Goal: Task Accomplishment & Management: Manage account settings

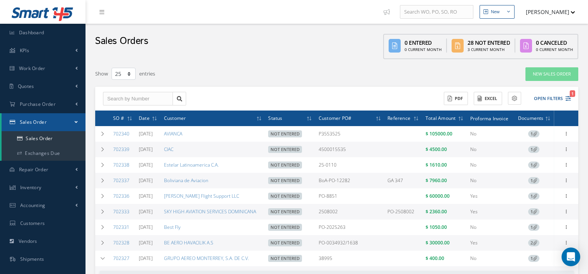
select select "25"
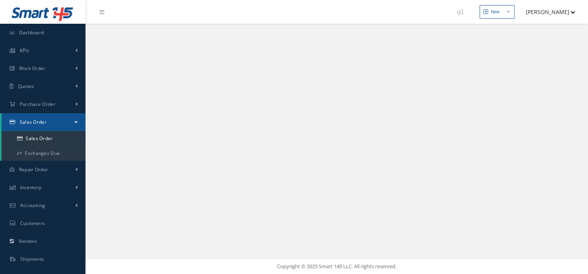
select select "25"
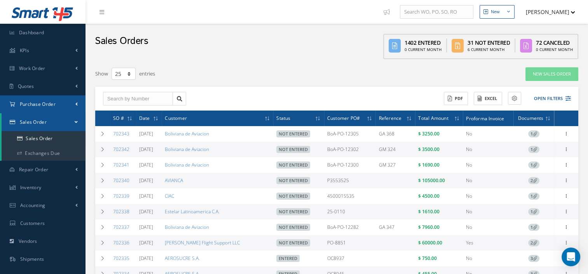
click at [27, 101] on span "Purchase Order" at bounding box center [38, 104] width 36 height 7
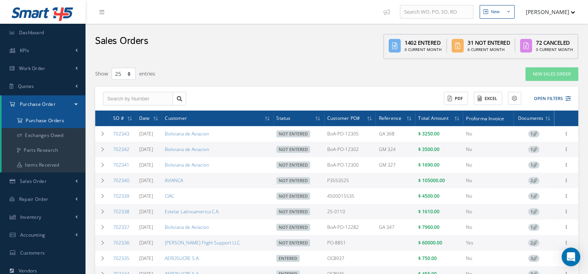
click at [33, 122] on a=1&status_id=2&status_id=3&status_id=5&collapsedFilters"] "Purchase Orders" at bounding box center [44, 120] width 84 height 15
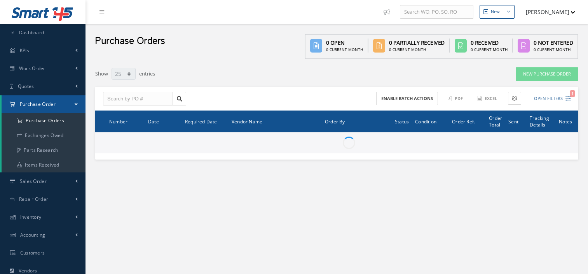
select select "25"
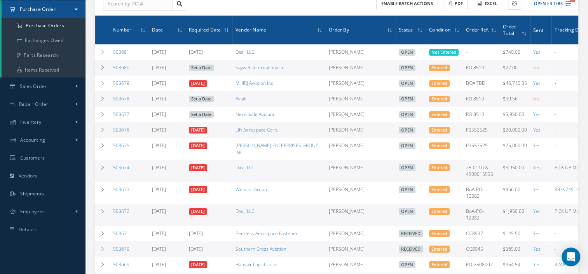
scroll to position [100, 0]
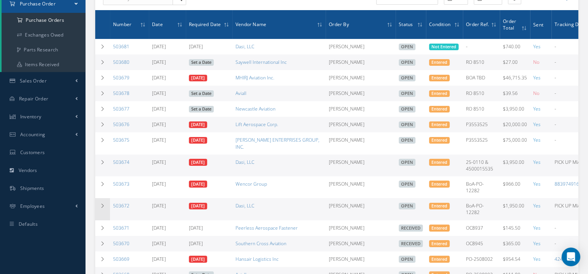
click at [102, 202] on td at bounding box center [102, 209] width 15 height 22
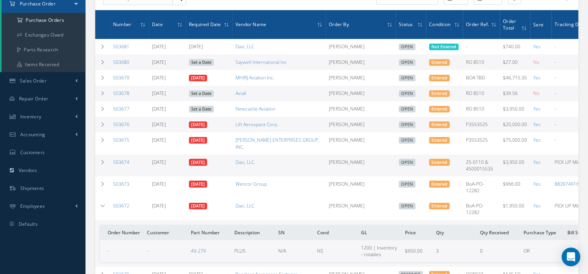
scroll to position [0, 81]
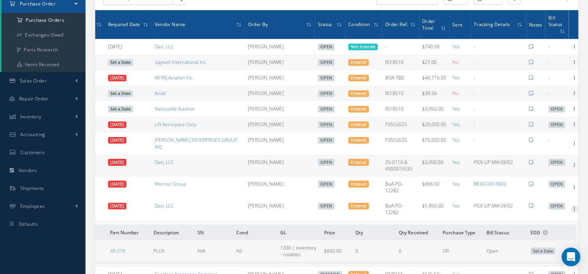
click at [570, 205] on icon at bounding box center [574, 208] width 8 height 6
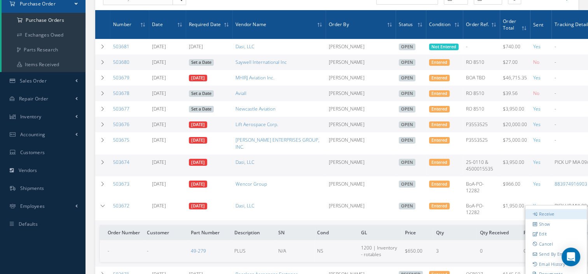
click at [552, 209] on link "Receive" at bounding box center [555, 214] width 61 height 10
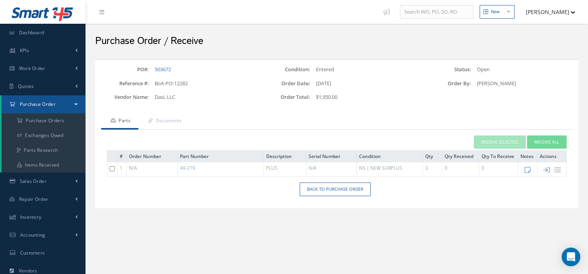
click at [542, 39] on h2 "Purchase Order / Receive" at bounding box center [336, 41] width 483 height 12
click at [166, 119] on link "Documents" at bounding box center [163, 121] width 51 height 16
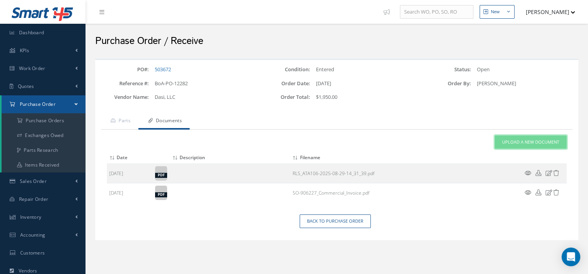
click at [511, 139] on span "Upload a New Document" at bounding box center [530, 142] width 57 height 7
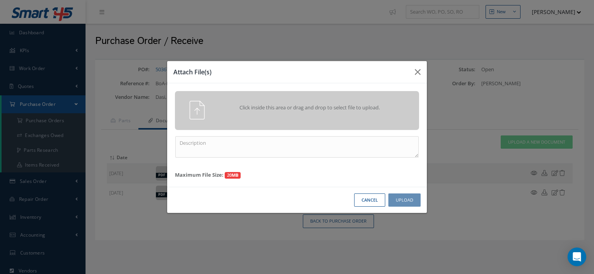
click at [284, 115] on div "Click inside this area or drag and drop to select file to upload." at bounding box center [308, 109] width 192 height 16
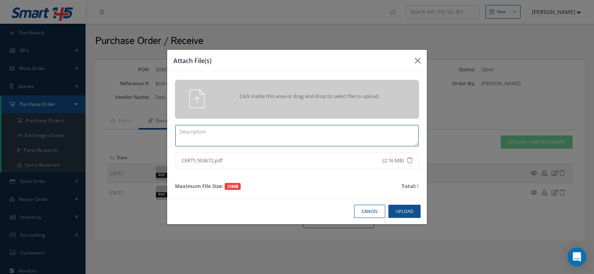
click at [320, 130] on textarea at bounding box center [296, 135] width 243 height 21
type textarea "CERTS"
click at [398, 210] on button "Upload" at bounding box center [404, 211] width 32 height 14
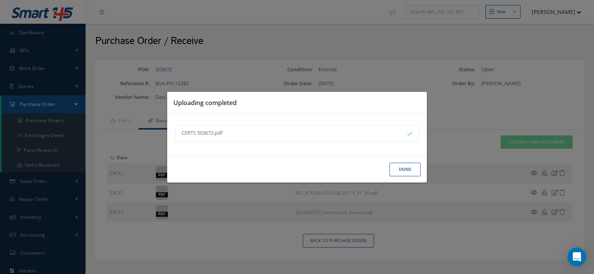
click at [390, 171] on button "Done" at bounding box center [404, 169] width 31 height 14
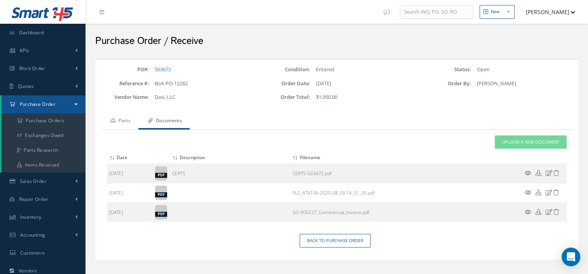
click at [134, 119] on link "Parts" at bounding box center [119, 121] width 37 height 16
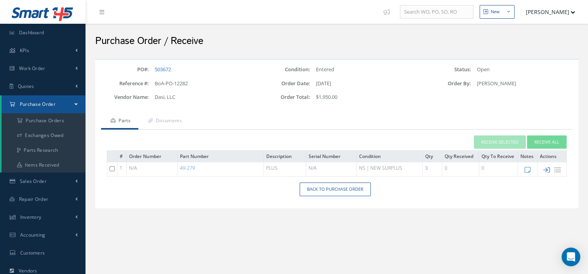
click at [546, 169] on icon at bounding box center [546, 169] width 7 height 7
type input "[DATE]"
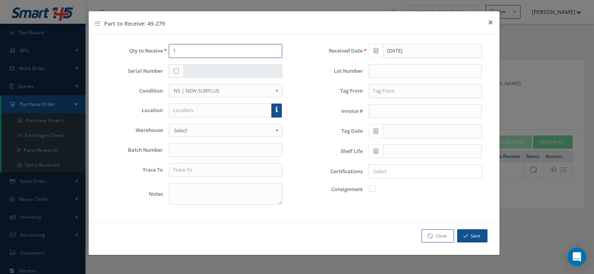
drag, startPoint x: 218, startPoint y: 53, endPoint x: 146, endPoint y: 56, distance: 72.0
click at [146, 56] on div "Qty to Receive 1" at bounding box center [194, 51] width 188 height 14
type input "3"
click at [190, 171] on input "text" at bounding box center [225, 170] width 113 height 14
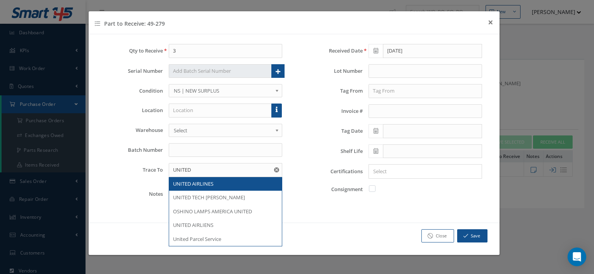
click at [199, 182] on span "UNITED AIRLINES" at bounding box center [193, 183] width 40 height 7
type input "UNITED AIRLINES"
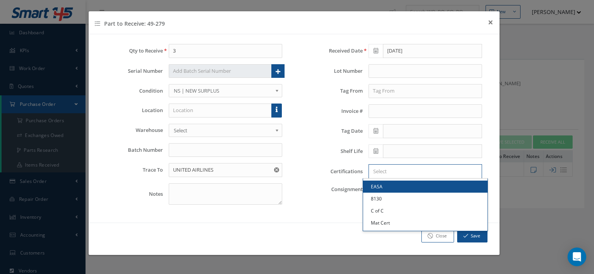
click at [397, 173] on input "Search for option" at bounding box center [424, 171] width 108 height 8
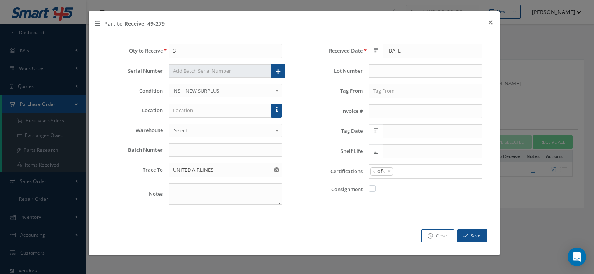
click at [380, 211] on link "C of C" at bounding box center [425, 210] width 124 height 12
click at [406, 172] on input "Search for option" at bounding box center [436, 171] width 84 height 8
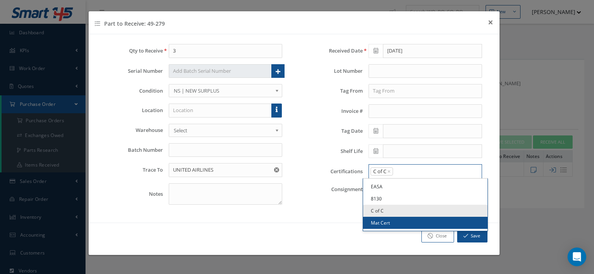
click at [390, 221] on link "Mat Cert" at bounding box center [425, 222] width 124 height 12
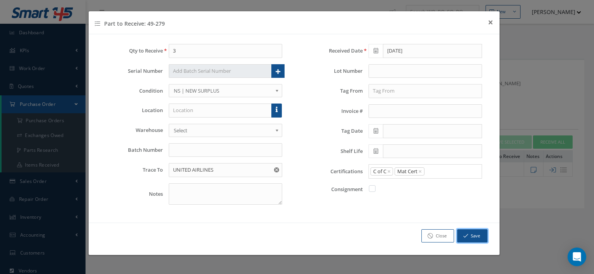
click at [471, 236] on button "Save" at bounding box center [472, 236] width 30 height 14
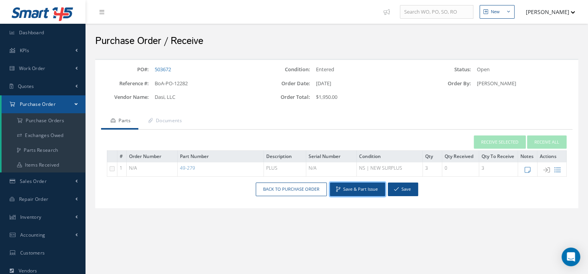
click at [348, 190] on button "Save & Part Issue" at bounding box center [357, 189] width 55 height 14
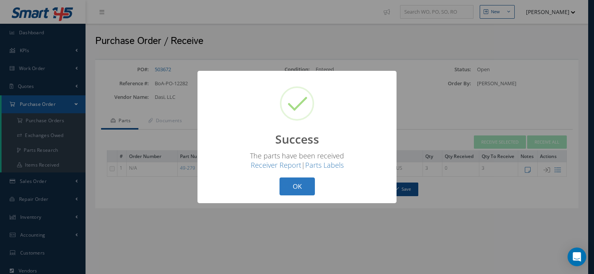
click at [301, 185] on button "OK" at bounding box center [296, 186] width 35 height 18
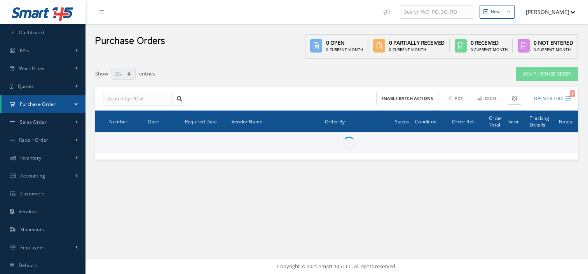
select select "25"
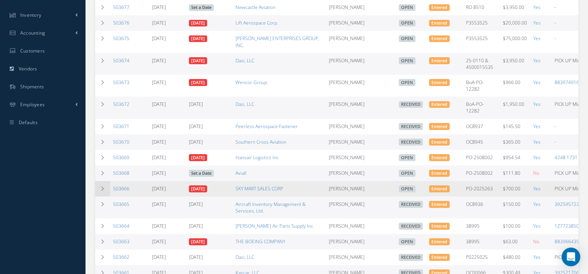
click at [104, 186] on icon at bounding box center [102, 188] width 5 height 5
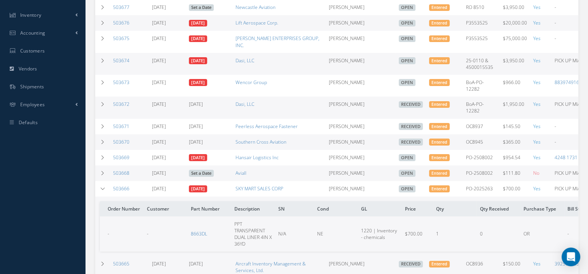
scroll to position [0, 81]
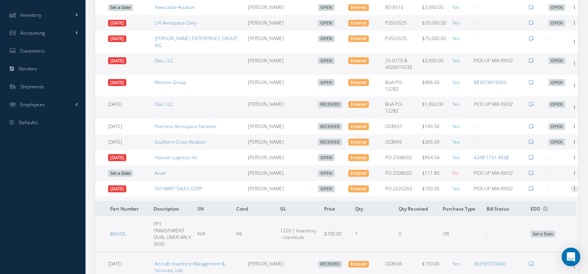
click at [572, 185] on icon at bounding box center [574, 188] width 8 height 6
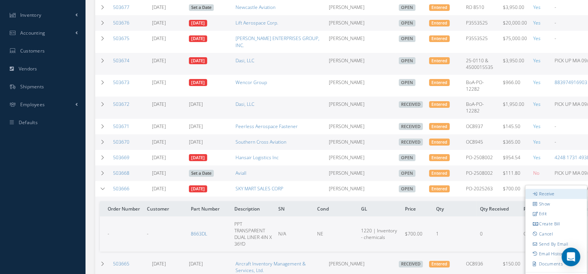
click at [554, 189] on link "Receive" at bounding box center [555, 193] width 61 height 10
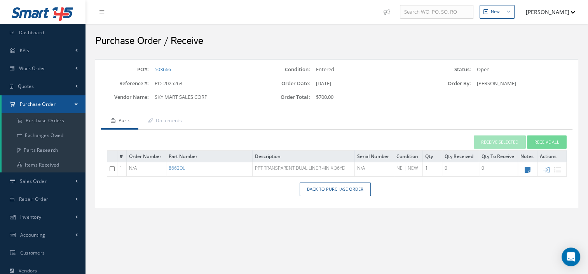
click at [516, 105] on div at bounding box center [497, 100] width 161 height 14
click at [171, 124] on link "Documents" at bounding box center [163, 121] width 51 height 16
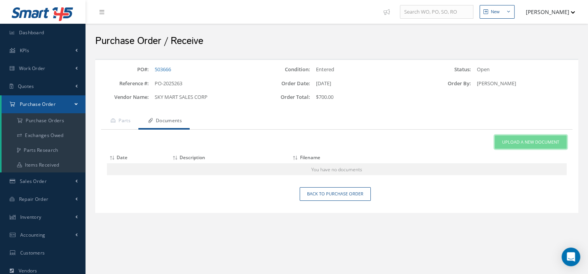
click at [511, 146] on link "Upload a New Document" at bounding box center [531, 142] width 72 height 14
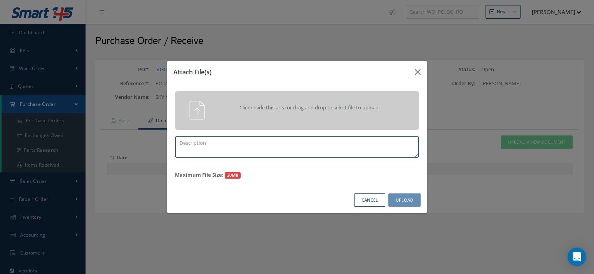
click at [306, 154] on textarea at bounding box center [296, 146] width 243 height 21
type textarea "CERTS 503666"
click at [547, 38] on div "Attach File(s) Click inside this area or drag and drop to select file to upload…" at bounding box center [297, 137] width 594 height 274
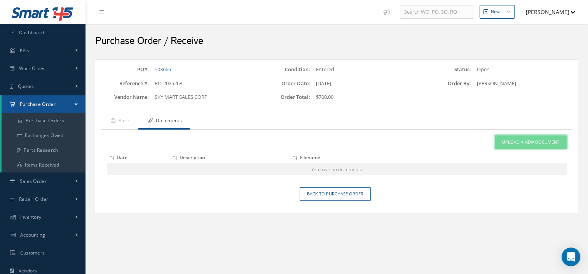
click at [539, 140] on span "Upload a New Document" at bounding box center [530, 142] width 57 height 7
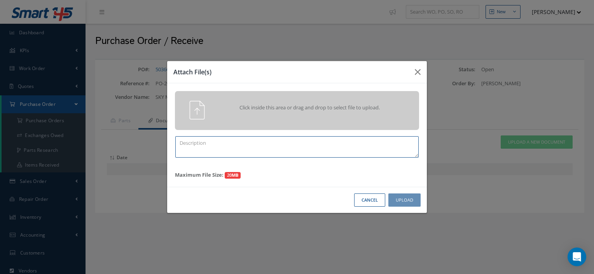
click at [311, 145] on textarea at bounding box center [296, 146] width 243 height 21
type textarea "CERTS 503666"
click at [280, 105] on span "Click inside this area or drag and drop to select file to upload." at bounding box center [309, 108] width 176 height 8
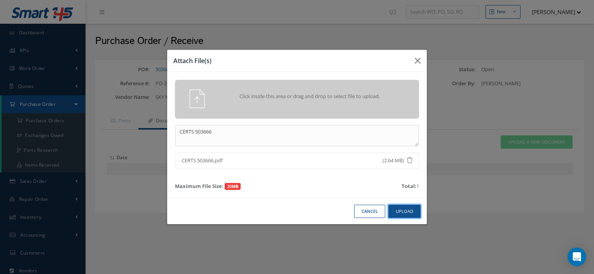
click at [399, 212] on button "Upload" at bounding box center [404, 211] width 32 height 14
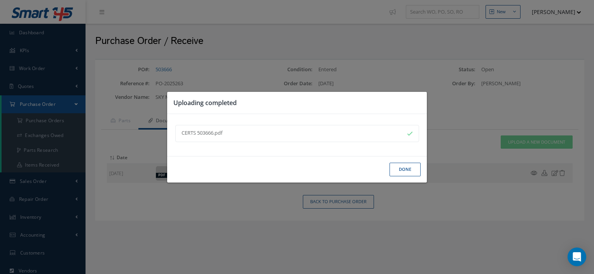
click at [396, 172] on button "Done" at bounding box center [404, 169] width 31 height 14
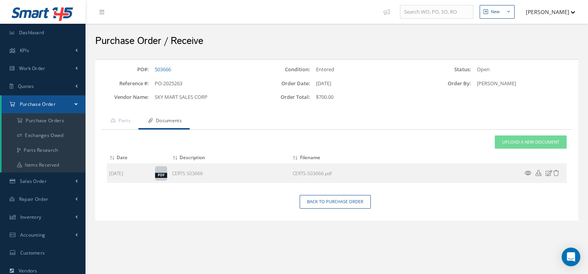
click at [127, 129] on div "Attach File(s) Click inside this area or drag and drop to select file to upload…" at bounding box center [336, 162] width 471 height 66
click at [119, 118] on link "Parts" at bounding box center [119, 121] width 37 height 16
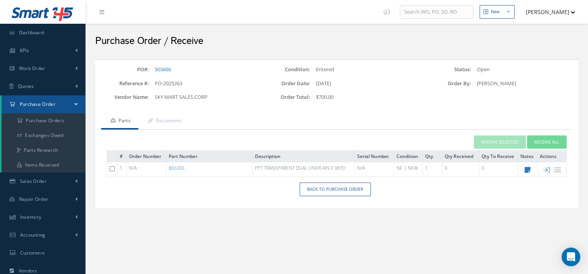
drag, startPoint x: 545, startPoint y: 169, endPoint x: 465, endPoint y: 196, distance: 83.6
click at [465, 196] on div "Back to Purchase Order" at bounding box center [336, 192] width 483 height 20
click at [544, 169] on icon at bounding box center [546, 169] width 7 height 7
type input "[DATE]"
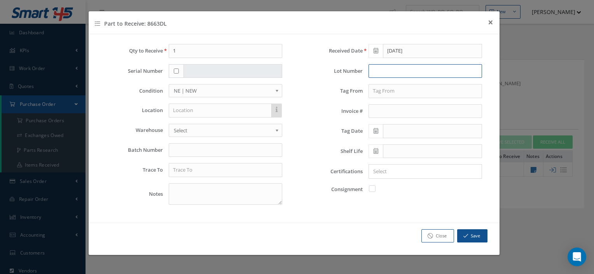
drag, startPoint x: 384, startPoint y: 69, endPoint x: 376, endPoint y: 70, distance: 7.9
click at [376, 70] on input "text" at bounding box center [424, 71] width 113 height 14
type input "12144145"
click at [377, 149] on icon at bounding box center [375, 150] width 5 height 5
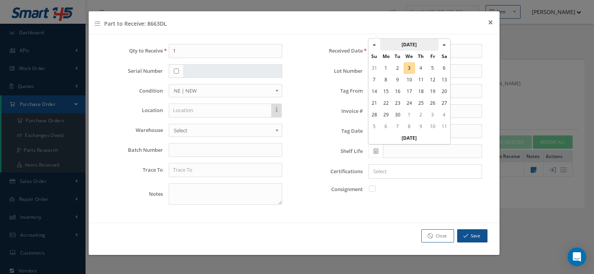
drag, startPoint x: 402, startPoint y: 45, endPoint x: 394, endPoint y: 43, distance: 8.4
drag, startPoint x: 394, startPoint y: 43, endPoint x: 382, endPoint y: 44, distance: 11.7
click at [382, 44] on th "September 2025" at bounding box center [409, 45] width 58 height 12
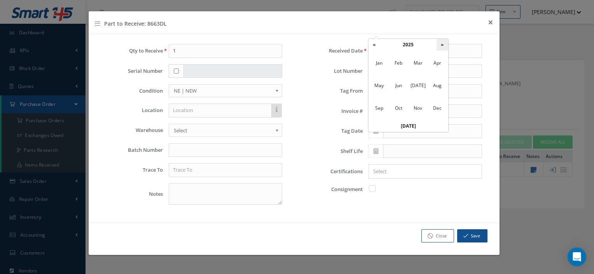
click at [443, 42] on th "»" at bounding box center [442, 45] width 12 height 12
click at [414, 85] on span "Jul" at bounding box center [418, 85] width 18 height 21
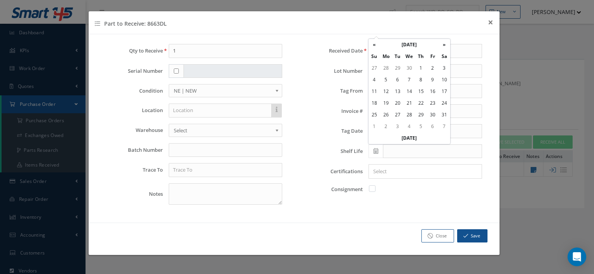
drag, startPoint x: 432, startPoint y: 70, endPoint x: 430, endPoint y: 66, distance: 4.9
click at [430, 66] on td "2" at bounding box center [433, 68] width 12 height 12
type input "07/02/2027"
click at [185, 173] on input "text" at bounding box center [225, 170] width 113 height 14
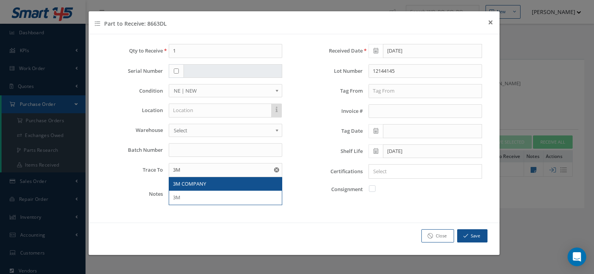
click at [185, 177] on div "3M COMPANY" at bounding box center [225, 184] width 113 height 14
type input "3M COMPANY"
click at [183, 188] on textarea at bounding box center [225, 193] width 113 height 21
type textarea "DOM 07/02/2025"
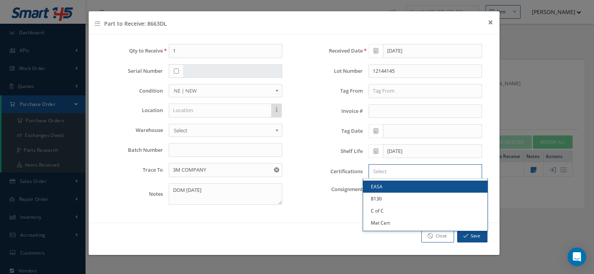
click at [385, 171] on input "Search for option" at bounding box center [424, 171] width 108 height 8
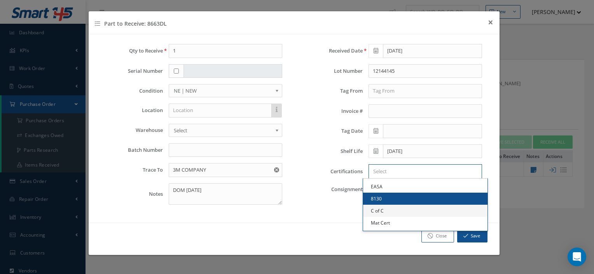
click at [382, 205] on link "C of C" at bounding box center [425, 210] width 124 height 12
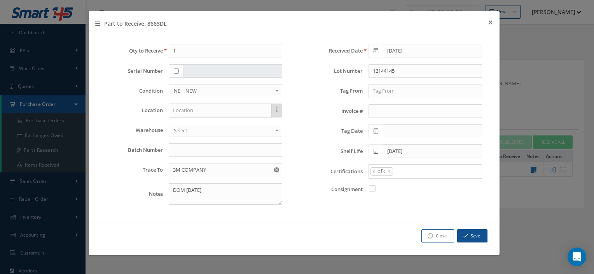
click at [403, 171] on input "Search for option" at bounding box center [436, 171] width 84 height 8
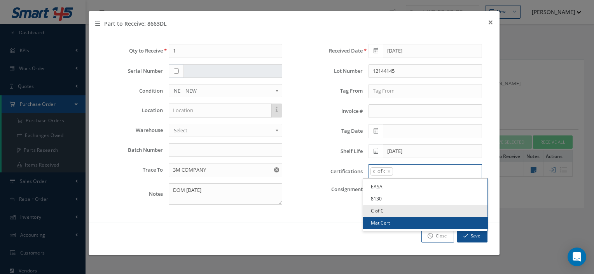
click at [389, 222] on link "Mat Cert" at bounding box center [425, 222] width 124 height 12
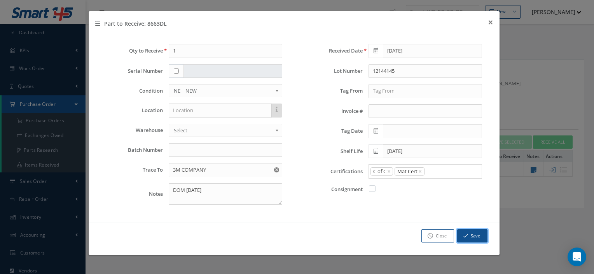
click at [466, 230] on button "Save" at bounding box center [472, 236] width 30 height 14
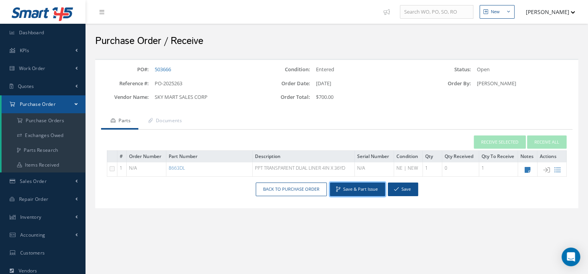
drag, startPoint x: 361, startPoint y: 188, endPoint x: 350, endPoint y: 187, distance: 10.5
click at [350, 187] on button "Save & Part Issue" at bounding box center [357, 189] width 55 height 14
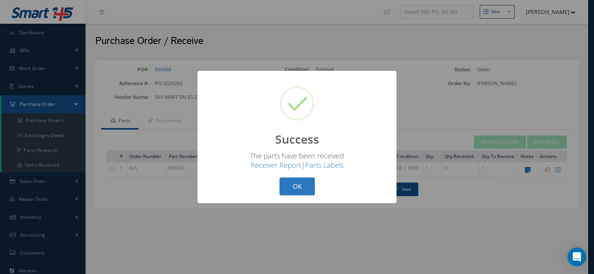
click at [296, 193] on button "OK" at bounding box center [296, 186] width 35 height 18
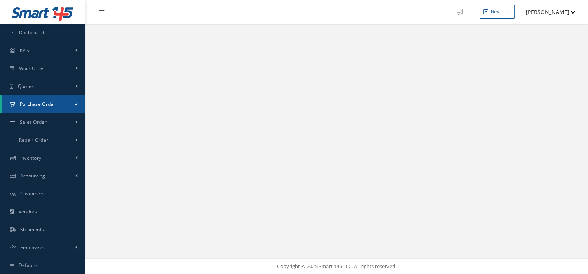
select select "25"
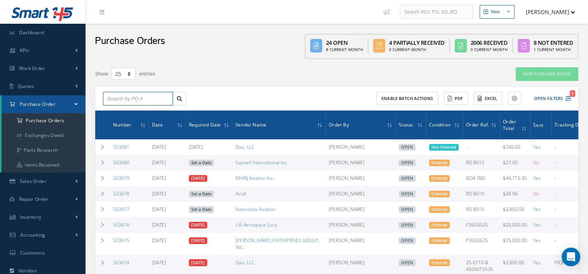
click at [125, 100] on input "text" at bounding box center [138, 99] width 70 height 14
click at [560, 93] on button "Open Filters 1" at bounding box center [549, 98] width 44 height 13
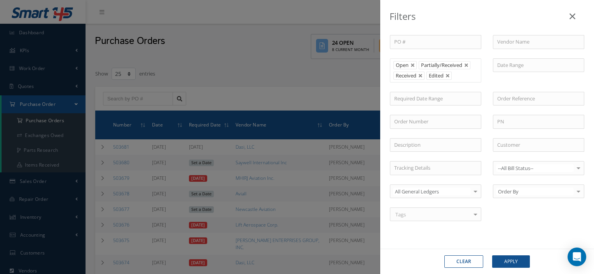
click at [139, 96] on div "Filters PO # Vendor Name Open Partially/Received Received Canceled Edited Open …" at bounding box center [297, 137] width 594 height 274
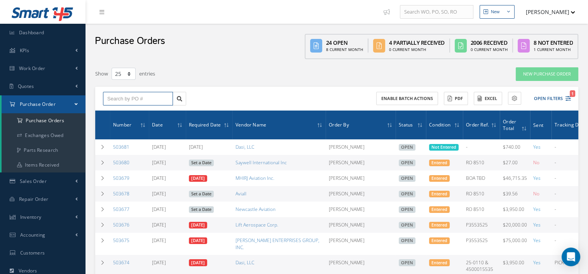
click at [139, 96] on input "text" at bounding box center [138, 99] width 70 height 14
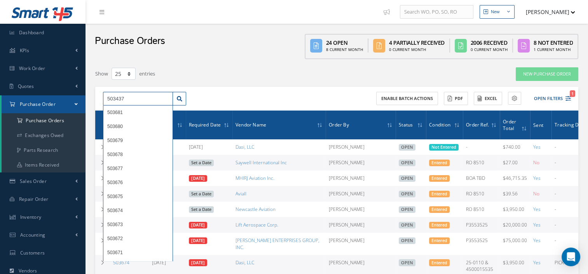
type input "503437"
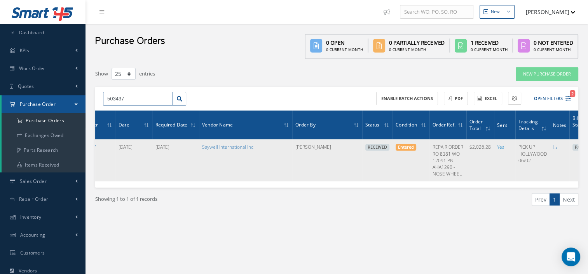
scroll to position [0, 57]
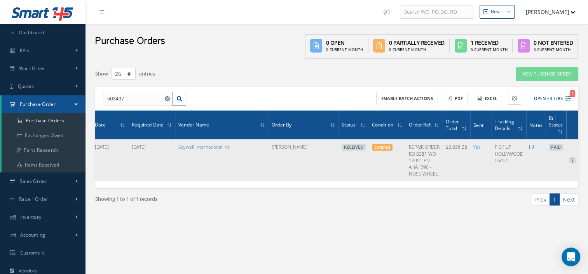
click at [572, 160] on icon at bounding box center [572, 159] width 8 height 6
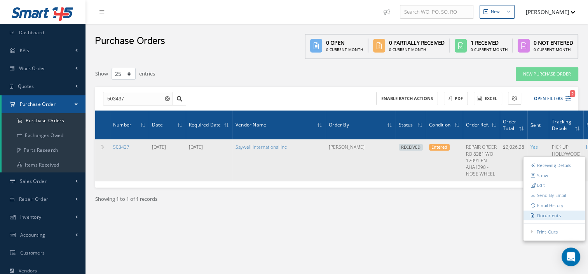
click at [542, 216] on link "Documents" at bounding box center [553, 215] width 61 height 10
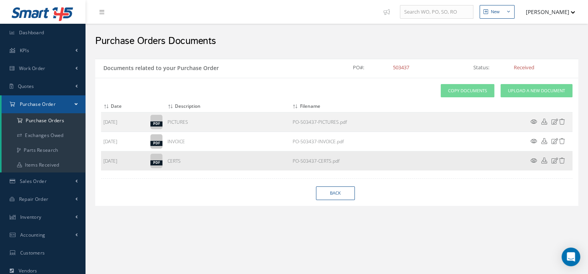
click at [544, 159] on icon at bounding box center [544, 160] width 6 height 6
click at [328, 190] on link "Back" at bounding box center [335, 193] width 39 height 14
select select "25"
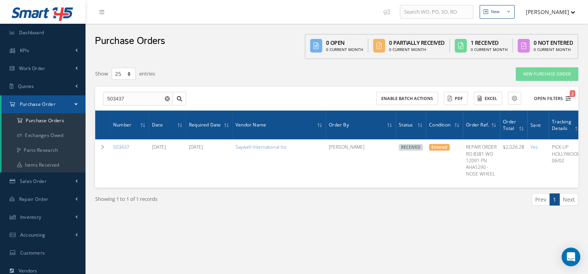
click at [542, 98] on button "Open Filters 2" at bounding box center [549, 98] width 44 height 13
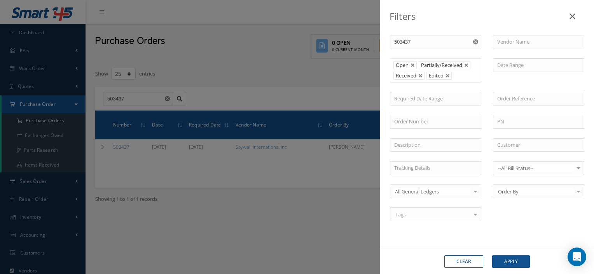
click at [473, 42] on icon "Reset" at bounding box center [475, 41] width 5 height 5
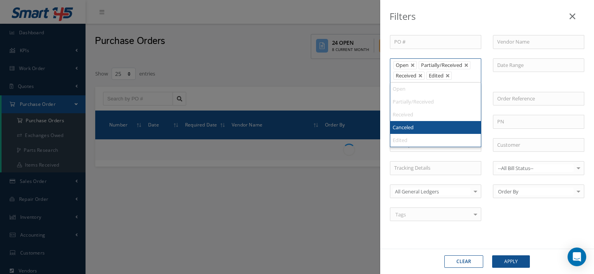
click at [426, 75] on li "Edited" at bounding box center [438, 75] width 25 height 8
click at [421, 73] on link at bounding box center [420, 75] width 5 height 5
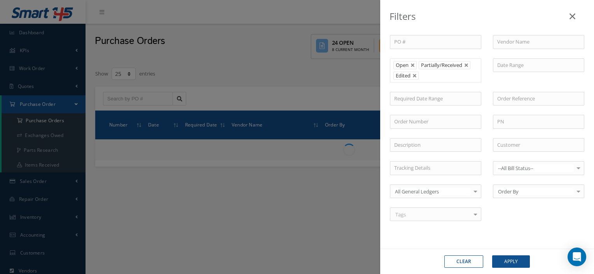
click at [498, 270] on div "Clear Apply" at bounding box center [487, 260] width 214 height 25
click at [498, 261] on button "Apply" at bounding box center [511, 261] width 38 height 12
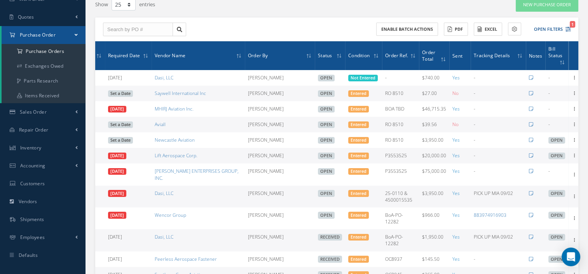
scroll to position [0, 80]
click at [572, 192] on icon at bounding box center [575, 195] width 8 height 6
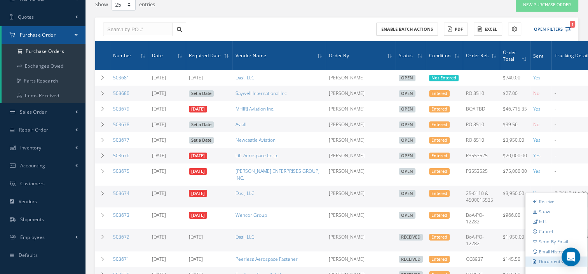
click at [550, 256] on link "Documents" at bounding box center [555, 261] width 61 height 10
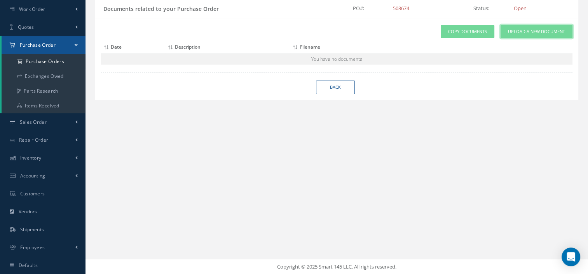
click at [509, 31] on span "Upload a New Document" at bounding box center [536, 31] width 57 height 7
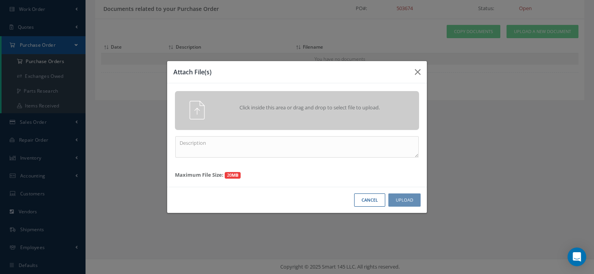
click at [329, 106] on span "Click inside this area or drag and drop to select file to upload." at bounding box center [309, 108] width 176 height 8
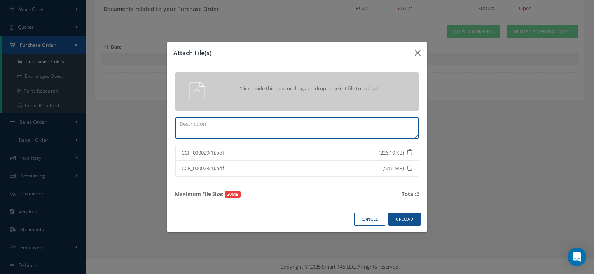
click at [236, 126] on textarea at bounding box center [296, 127] width 243 height 21
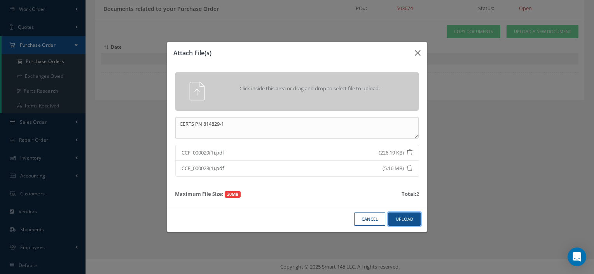
drag, startPoint x: 403, startPoint y: 218, endPoint x: 394, endPoint y: 216, distance: 9.2
click at [394, 216] on button "Upload" at bounding box center [404, 219] width 32 height 14
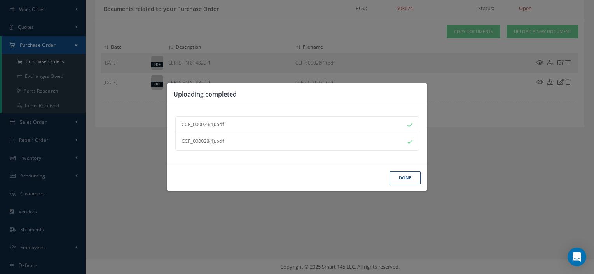
click at [404, 179] on button "Done" at bounding box center [404, 178] width 31 height 14
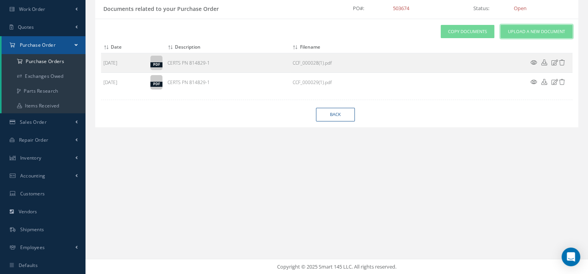
click at [518, 28] on span "Upload a New Document" at bounding box center [536, 31] width 57 height 7
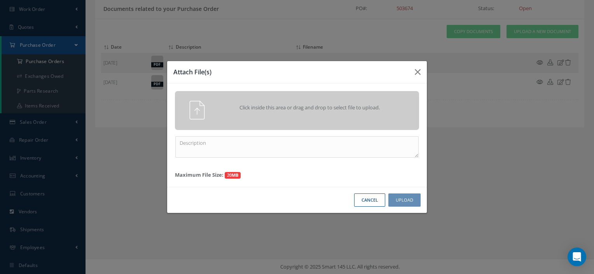
click at [356, 110] on span "Click inside this area or drag and drop to select file to upload." at bounding box center [309, 108] width 176 height 8
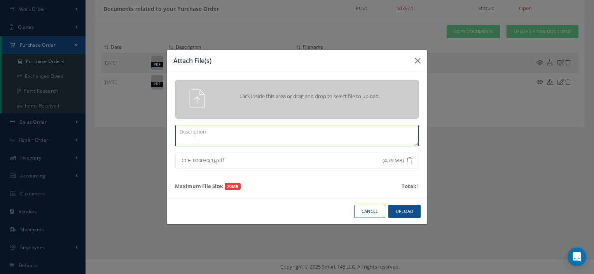
click at [250, 141] on textarea at bounding box center [296, 135] width 243 height 21
type textarea "CERTS PN WL202EED4"
click at [407, 209] on button "Upload" at bounding box center [404, 211] width 32 height 14
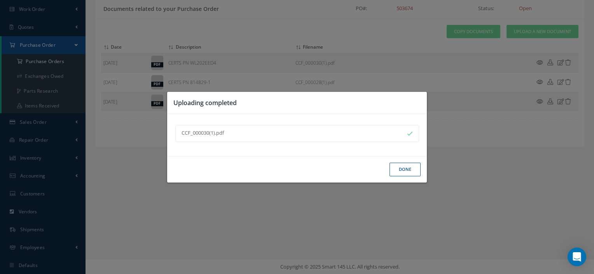
click at [401, 170] on button "Done" at bounding box center [404, 169] width 31 height 14
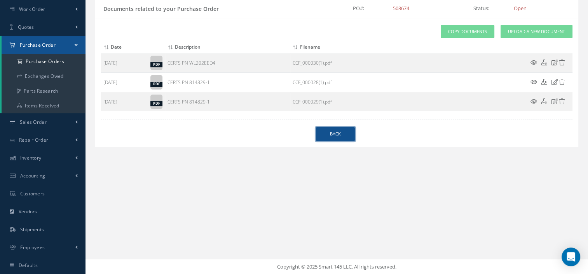
click at [335, 134] on link "Back" at bounding box center [335, 134] width 39 height 14
select select "25"
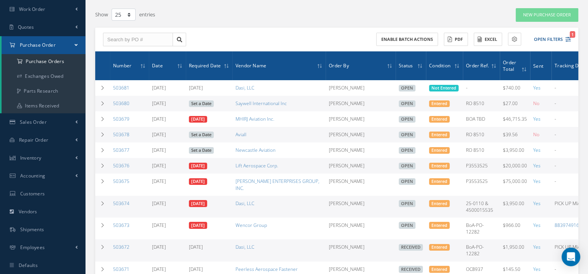
scroll to position [0, 81]
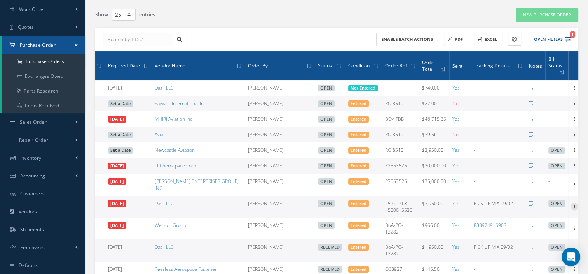
click at [575, 202] on icon at bounding box center [574, 205] width 8 height 6
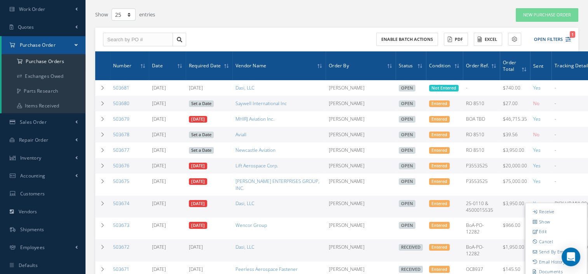
drag, startPoint x: 554, startPoint y: 205, endPoint x: 429, endPoint y: 204, distance: 124.3
click at [429, 204] on td "Entered" at bounding box center [444, 206] width 37 height 22
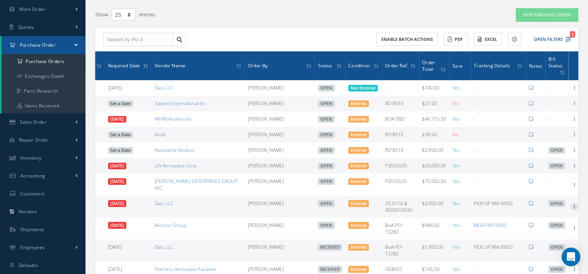
click at [573, 202] on icon at bounding box center [574, 205] width 8 height 6
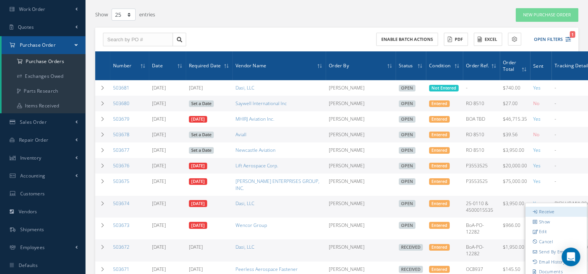
click at [555, 206] on link "Receive" at bounding box center [555, 211] width 61 height 10
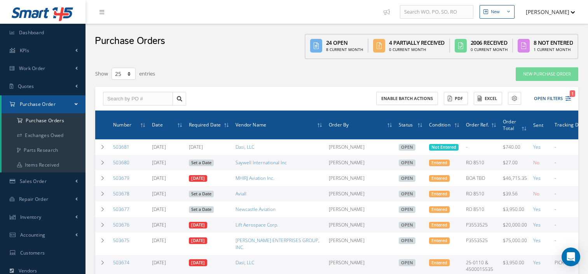
select select "25"
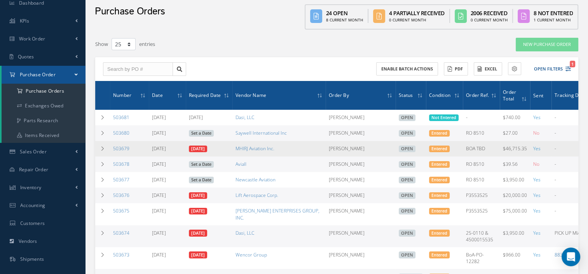
scroll to position [28, 0]
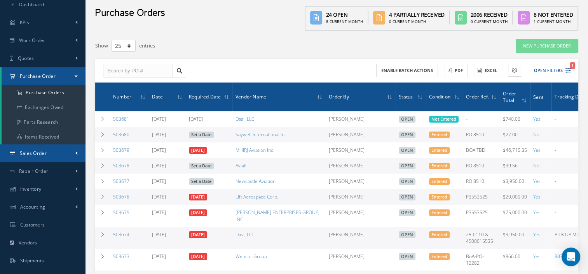
click at [34, 159] on link "Sales Order" at bounding box center [42, 153] width 85 height 18
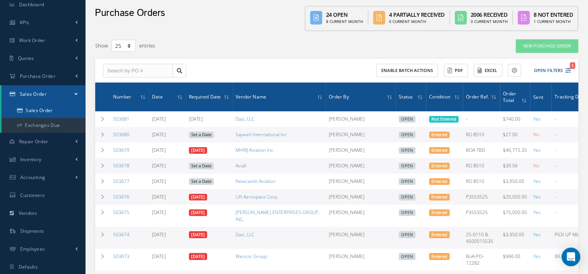
click at [32, 115] on link "Sales Order" at bounding box center [44, 110] width 84 height 15
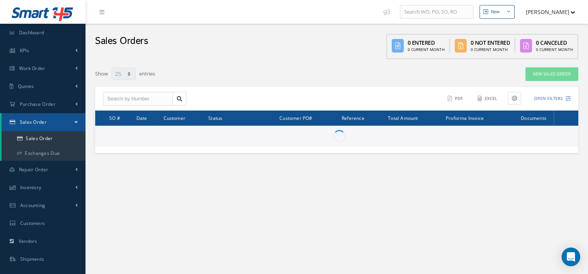
select select "25"
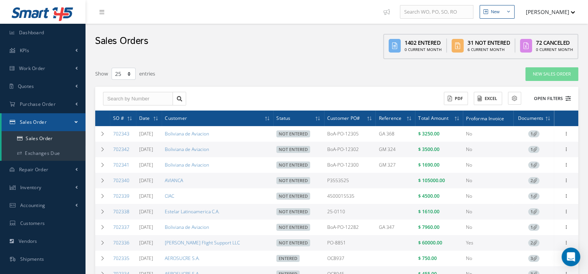
click at [543, 99] on button "Open Filters" at bounding box center [549, 98] width 44 height 13
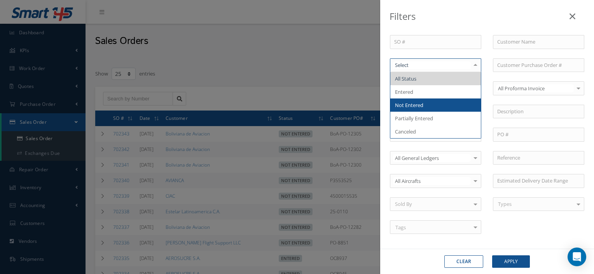
click at [418, 102] on span "Not Entered" at bounding box center [409, 104] width 28 height 7
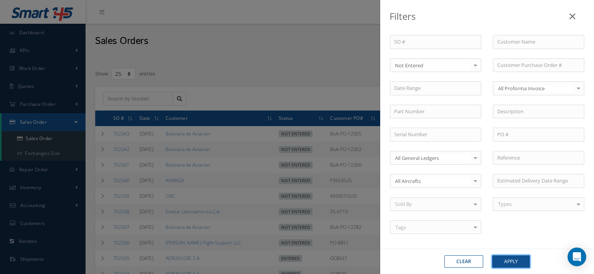
click at [510, 265] on button "Apply" at bounding box center [511, 261] width 38 height 12
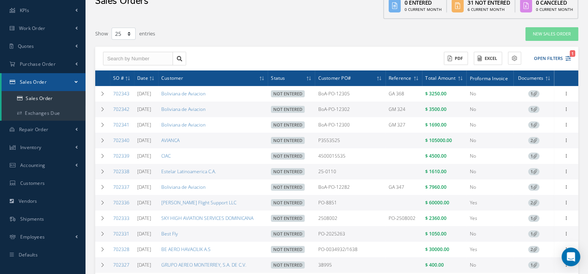
scroll to position [40, 0]
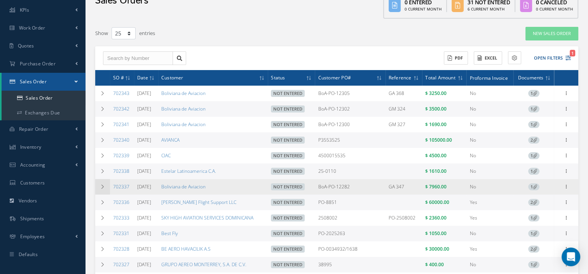
click at [104, 191] on td at bounding box center [102, 187] width 15 height 16
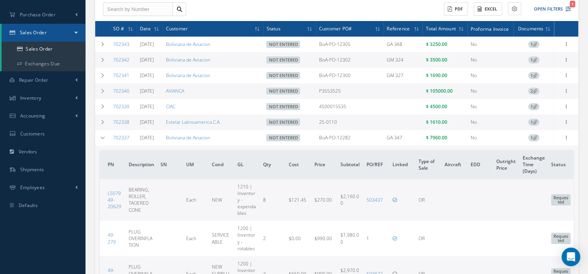
scroll to position [101, 0]
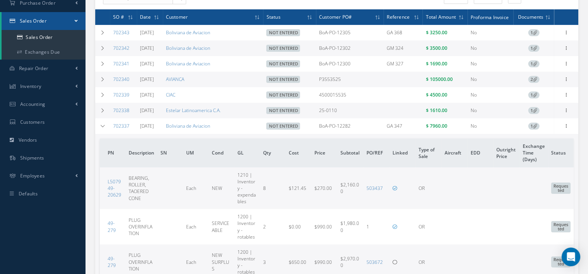
click at [563, 131] on div "Enter/Update Edit Show Send By Email Documents Cancel Delete Print-Outs Sales O…" at bounding box center [565, 125] width 9 height 9
click at [568, 128] on icon at bounding box center [566, 125] width 8 height 6
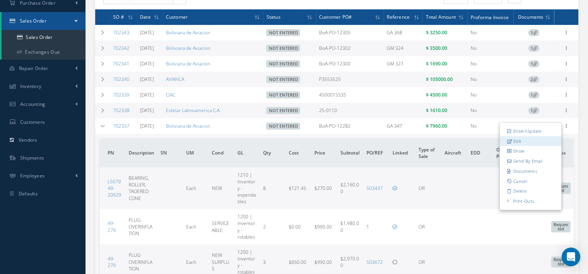
click at [533, 145] on link "Edit" at bounding box center [530, 141] width 61 height 10
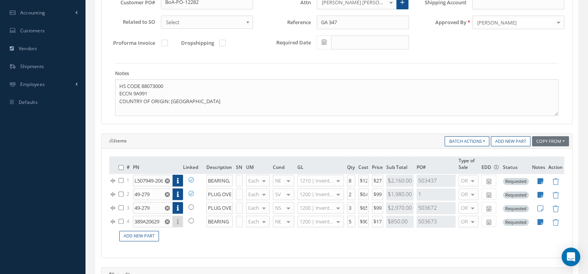
scroll to position [194, 0]
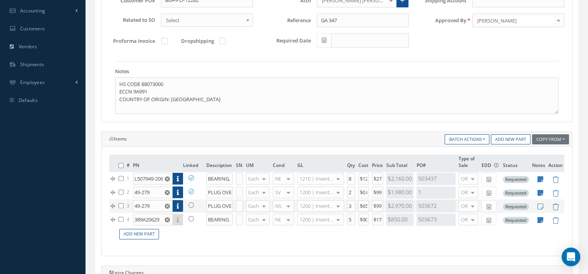
click at [188, 204] on link at bounding box center [193, 205] width 20 height 10
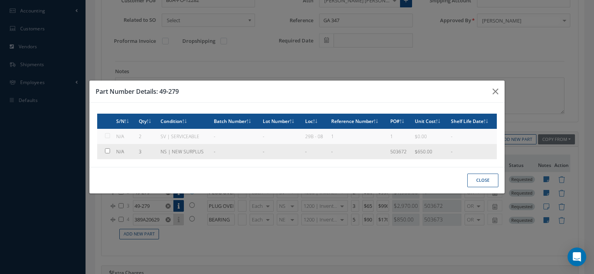
click at [164, 151] on td "NS | NEW SURPLUS" at bounding box center [183, 151] width 53 height 15
type input "$650"
checkbox input "true"
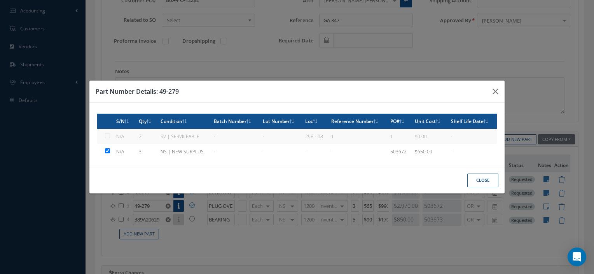
click at [480, 178] on button "Close" at bounding box center [482, 180] width 31 height 14
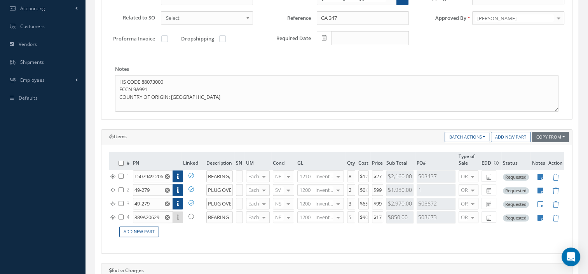
scroll to position [199, 0]
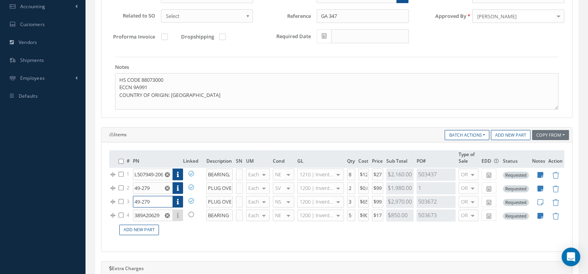
drag, startPoint x: 155, startPoint y: 197, endPoint x: 98, endPoint y: 200, distance: 57.6
click at [98, 200] on div "Items Copy From Purchase Order Customer Quotation Sales Order Add New Part Batc…" at bounding box center [336, 189] width 483 height 124
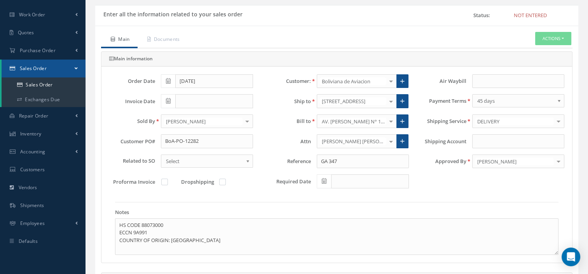
scroll to position [23, 0]
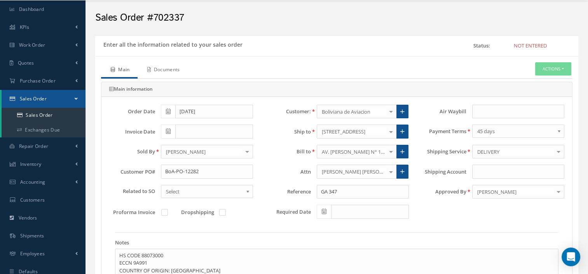
click at [166, 71] on link "Documents" at bounding box center [163, 70] width 50 height 16
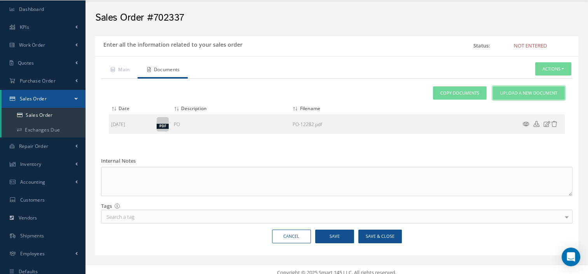
click at [506, 94] on span "Upload a New Document" at bounding box center [528, 93] width 57 height 7
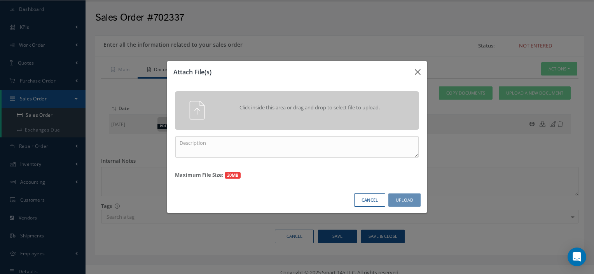
click at [329, 101] on div "Click inside this area or drag and drop to select file to upload." at bounding box center [308, 109] width 192 height 16
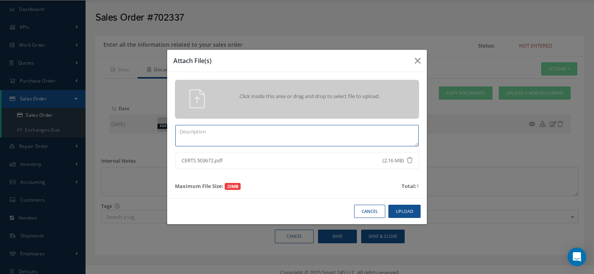
click at [221, 137] on textarea at bounding box center [296, 135] width 243 height 21
paste textarea "49-279"
click at [406, 210] on button "Upload" at bounding box center [404, 211] width 32 height 14
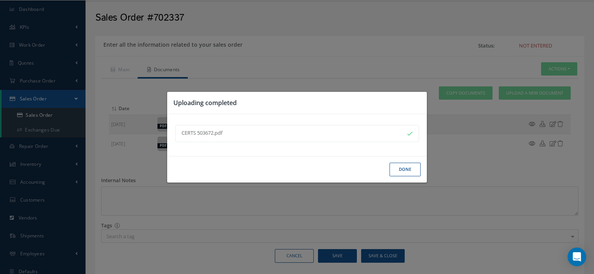
click at [399, 170] on button "Done" at bounding box center [404, 169] width 31 height 14
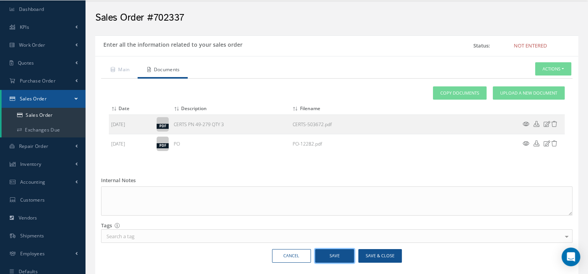
click at [334, 253] on button "Save" at bounding box center [334, 256] width 39 height 14
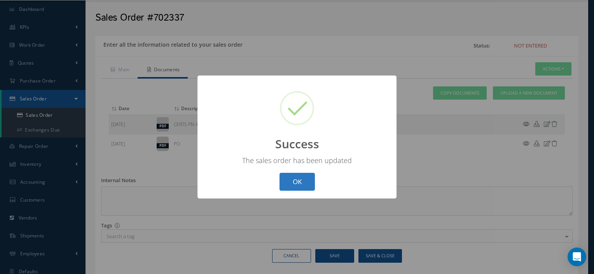
click at [294, 178] on button "OK" at bounding box center [296, 182] width 35 height 18
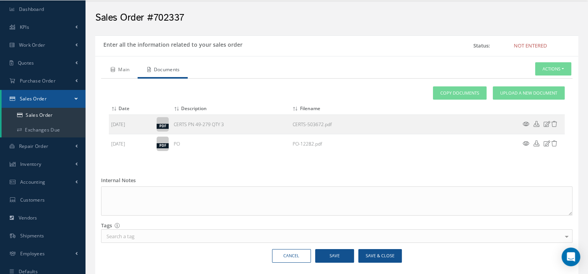
click at [119, 73] on link "Main" at bounding box center [119, 70] width 37 height 16
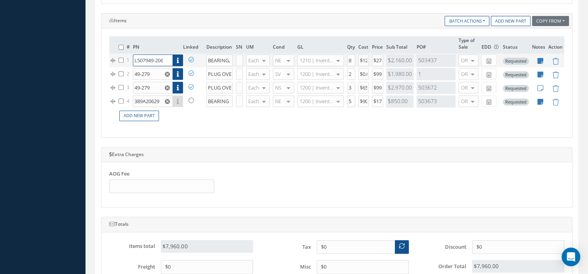
scroll to position [0, 8]
drag, startPoint x: 134, startPoint y: 57, endPoint x: 232, endPoint y: 66, distance: 98.0
click at [232, 66] on tbody "1 L507949-20629 Part Number Description SN Condition PO# Qty Location Warehouse…" at bounding box center [336, 81] width 455 height 54
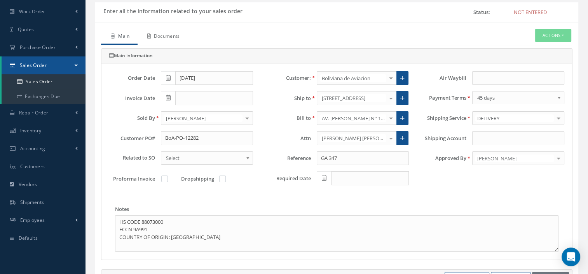
click at [164, 33] on link "Documents" at bounding box center [163, 37] width 50 height 16
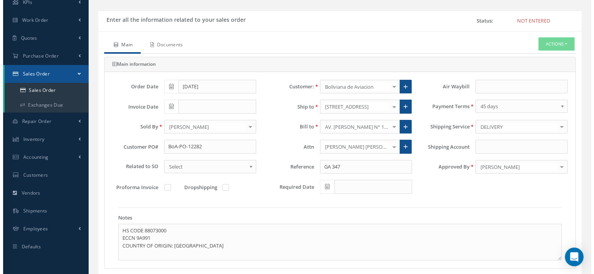
scroll to position [0, 0]
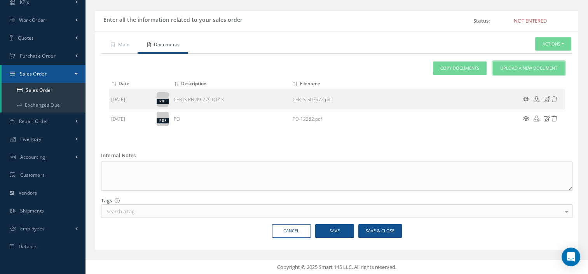
click at [511, 68] on span "Upload a New Document" at bounding box center [528, 68] width 57 height 7
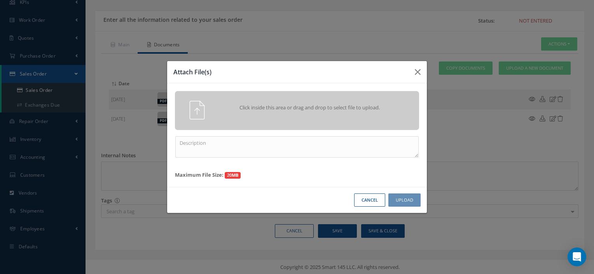
click at [302, 114] on div "Click inside this area or drag and drop to select file to upload." at bounding box center [308, 109] width 192 height 16
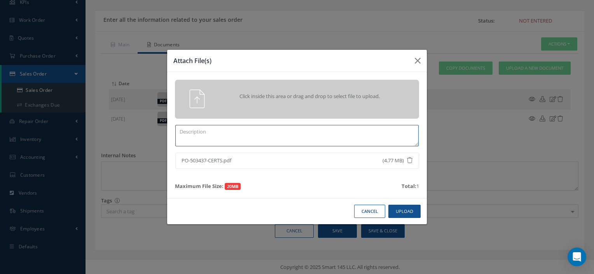
click at [222, 139] on textarea at bounding box center [296, 135] width 243 height 21
paste textarea "L507949-20629"
type textarea "CERTS PN L507949-20629"
click at [409, 213] on button "Upload" at bounding box center [404, 211] width 32 height 14
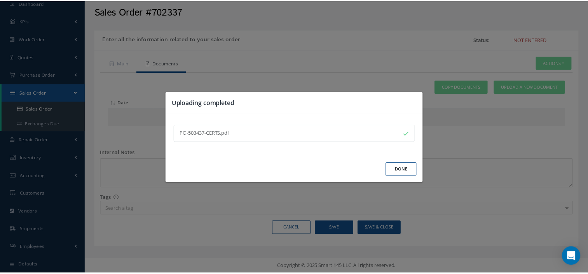
scroll to position [48, 0]
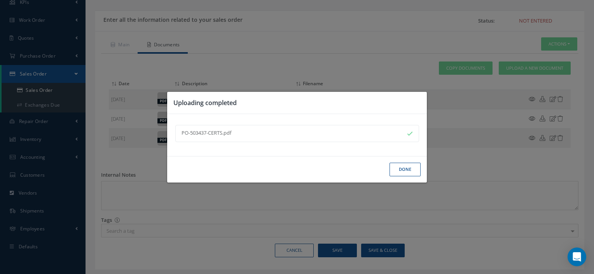
click at [397, 172] on button "Done" at bounding box center [404, 169] width 31 height 14
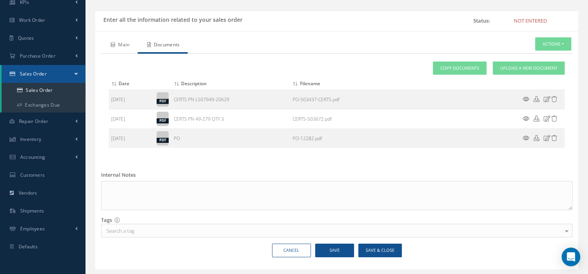
click at [117, 41] on link "Main" at bounding box center [119, 45] width 37 height 16
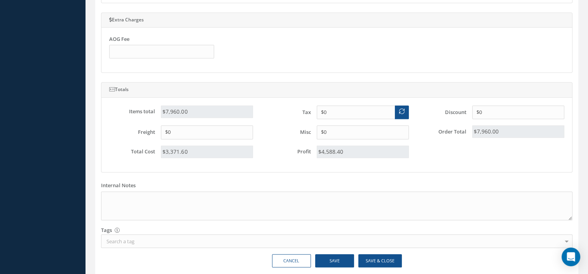
scroll to position [449, 0]
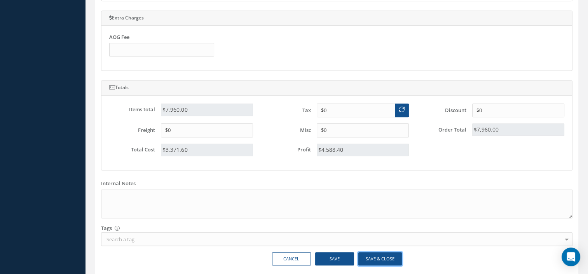
click at [378, 260] on button "Save & Close" at bounding box center [380, 259] width 44 height 14
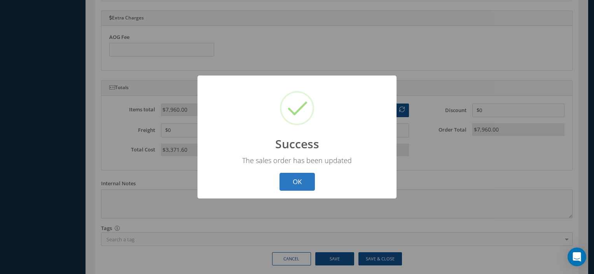
click at [299, 181] on button "OK" at bounding box center [296, 182] width 35 height 18
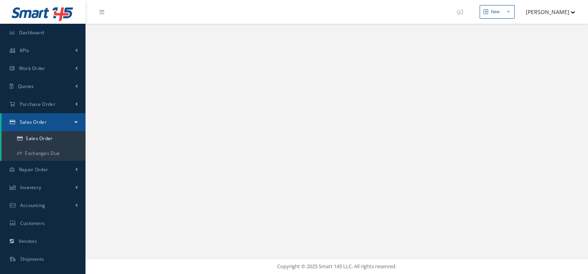
select select "25"
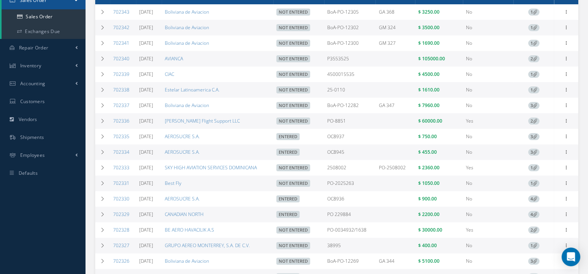
scroll to position [126, 0]
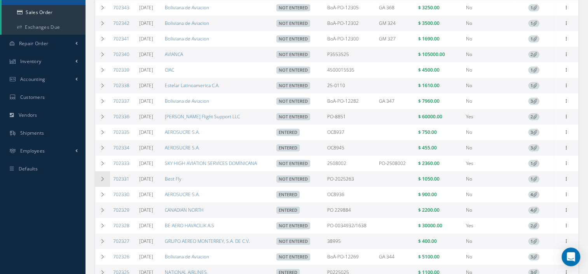
click at [98, 185] on td at bounding box center [102, 179] width 15 height 16
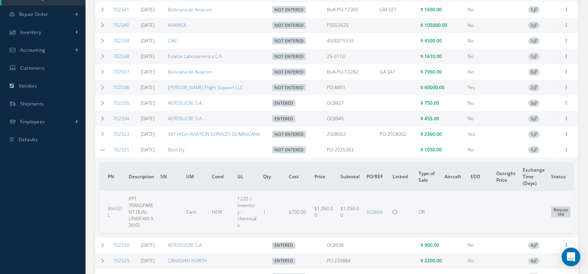
scroll to position [155, 0]
click at [564, 152] on icon at bounding box center [566, 148] width 8 height 6
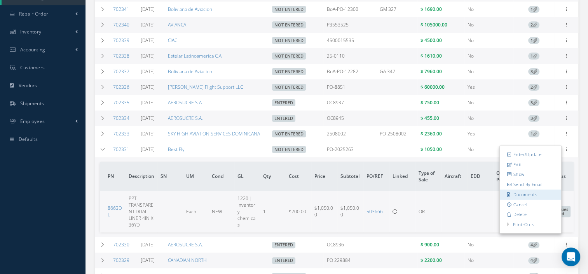
click at [530, 196] on link "Documents" at bounding box center [530, 194] width 61 height 10
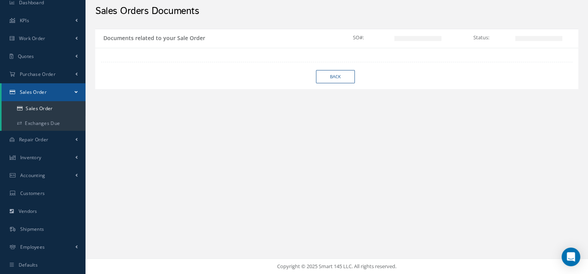
scroll to position [30, 0]
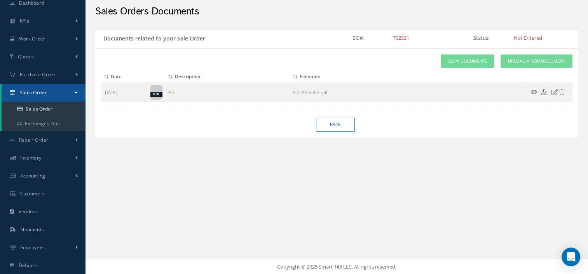
drag, startPoint x: 535, startPoint y: 56, endPoint x: 409, endPoint y: 60, distance: 125.6
click at [409, 60] on div "Attach File(s) Click inside this area or drag and drop to select file to upload…" at bounding box center [336, 78] width 471 height 48
click at [524, 58] on span "Upload a New Document" at bounding box center [536, 61] width 57 height 7
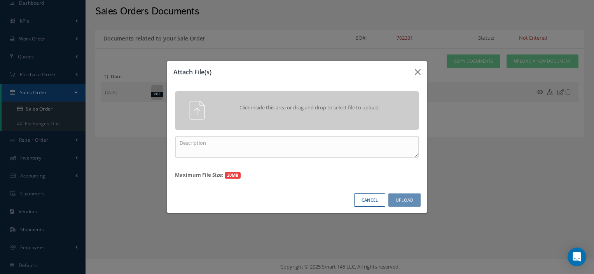
click at [259, 104] on span "Click inside this area or drag and drop to select file to upload." at bounding box center [309, 108] width 176 height 8
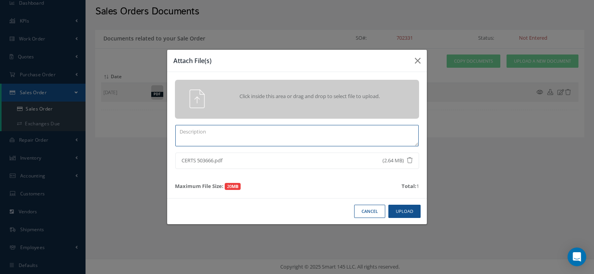
click at [212, 131] on textarea at bounding box center [296, 135] width 243 height 21
type textarea "CERTS"
click at [405, 208] on button "Upload" at bounding box center [404, 211] width 32 height 14
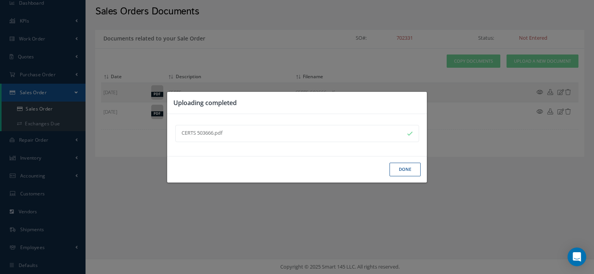
click at [404, 167] on button "Done" at bounding box center [404, 169] width 31 height 14
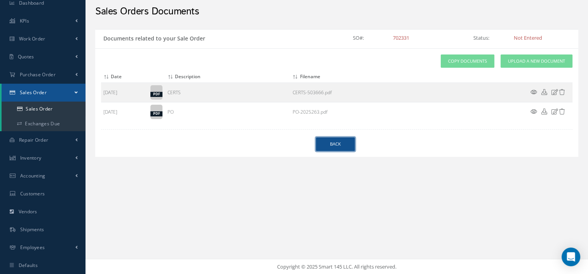
click at [326, 143] on link "Back" at bounding box center [335, 144] width 39 height 14
select select "25"
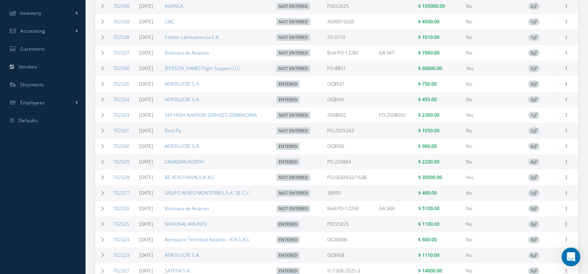
scroll to position [176, 0]
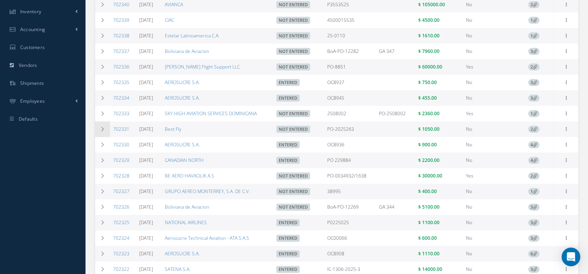
click at [103, 131] on icon at bounding box center [102, 129] width 5 height 5
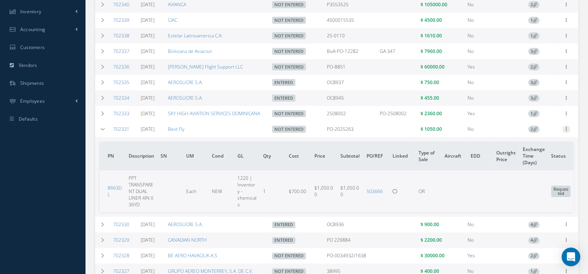
click at [565, 131] on icon at bounding box center [566, 128] width 8 height 6
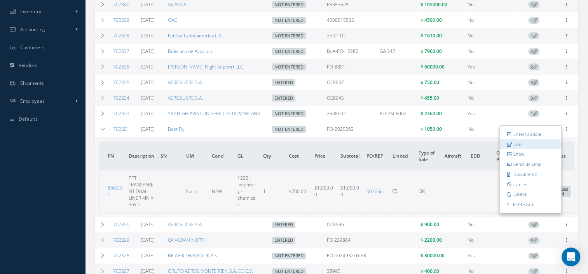
click at [528, 149] on link "Edit" at bounding box center [530, 144] width 61 height 10
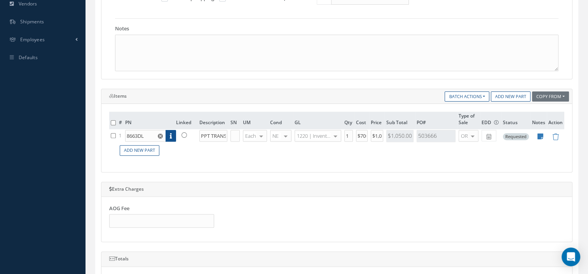
scroll to position [244, 0]
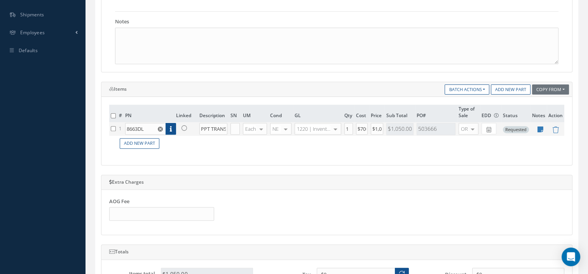
click at [185, 127] on icon at bounding box center [183, 127] width 5 height 5
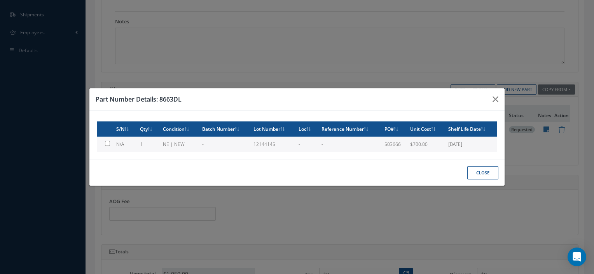
click at [189, 142] on td "NE | NEW" at bounding box center [179, 143] width 39 height 15
type input "$700"
checkbox input "true"
click at [487, 174] on button "Close" at bounding box center [482, 173] width 31 height 14
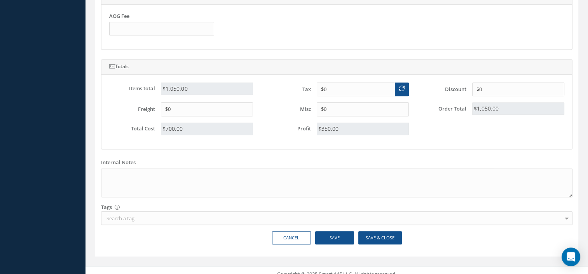
scroll to position [434, 0]
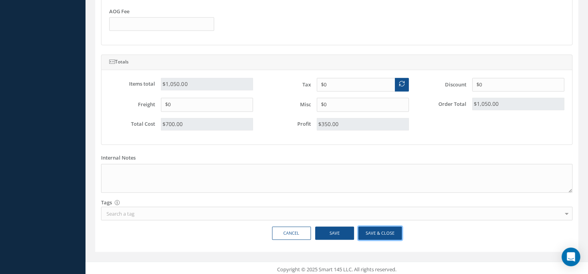
click at [373, 232] on button "Save & Close" at bounding box center [380, 233] width 44 height 14
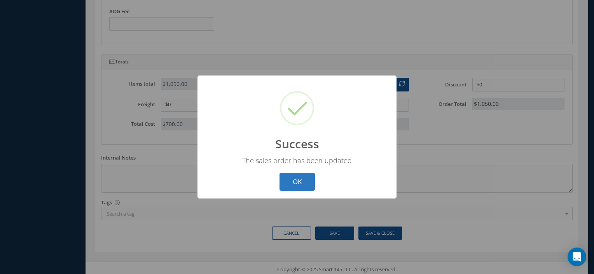
click at [302, 187] on button "OK" at bounding box center [296, 182] width 35 height 18
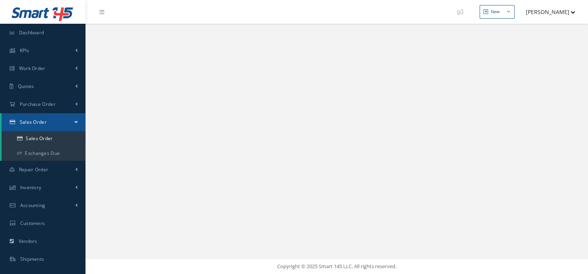
select select "25"
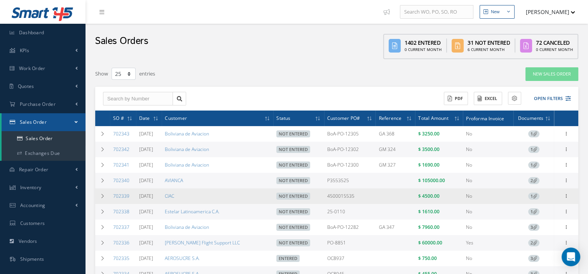
click at [570, 199] on div "Enter/Update Edit Show Send By Email Documents Cancel Delete Print-Outs Sales O…" at bounding box center [565, 195] width 9 height 9
click at [569, 198] on icon at bounding box center [566, 195] width 8 height 6
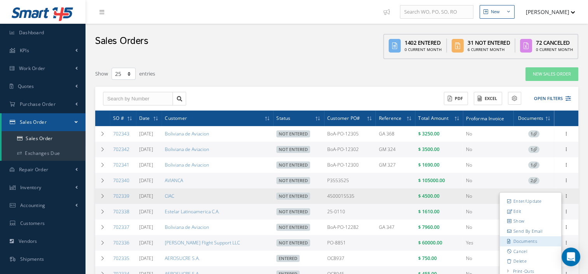
click at [535, 243] on link "Documents" at bounding box center [530, 241] width 61 height 10
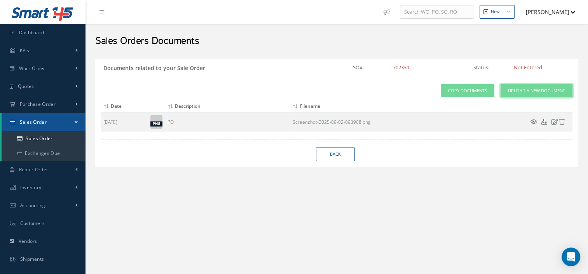
click at [511, 92] on span "Upload a New Document" at bounding box center [536, 90] width 57 height 7
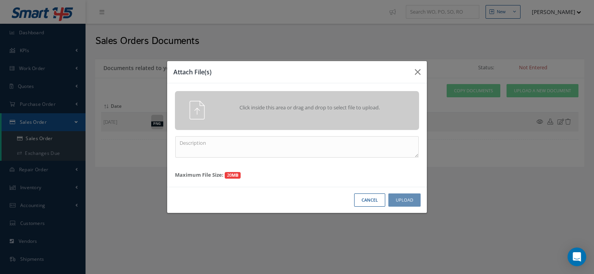
click at [345, 122] on div "Click inside this area or drag and drop to select file to upload." at bounding box center [297, 110] width 244 height 39
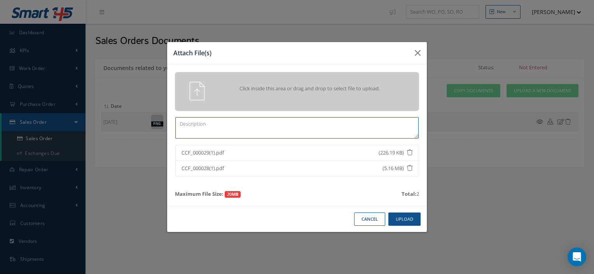
click at [241, 126] on textarea at bounding box center [296, 127] width 243 height 21
type textarea "CERTS"
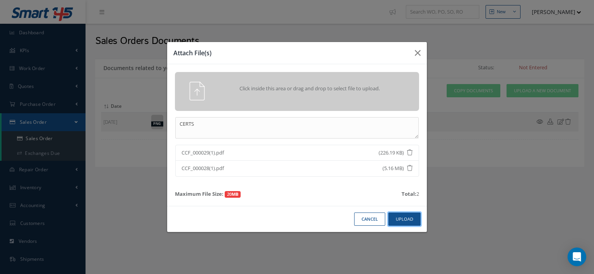
click at [415, 221] on button "Upload" at bounding box center [404, 219] width 32 height 14
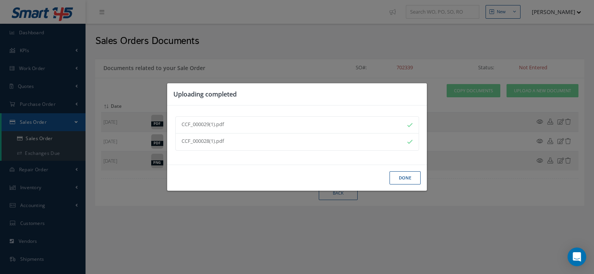
click at [399, 179] on button "Done" at bounding box center [404, 178] width 31 height 14
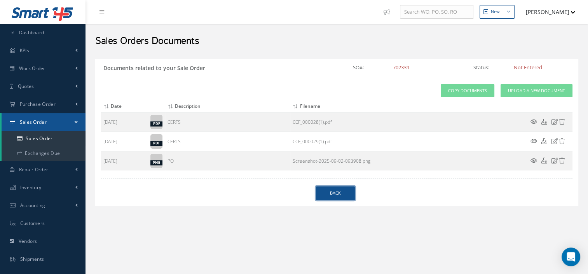
click at [352, 189] on link "Back" at bounding box center [335, 193] width 39 height 14
select select "25"
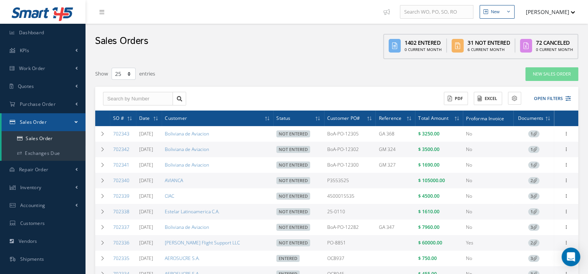
click at [568, 216] on div "Enter/Update Edit Show Send By Email Documents Cancel Delete Print-Outs Sales O…" at bounding box center [565, 211] width 9 height 9
click at [565, 213] on icon at bounding box center [566, 210] width 8 height 6
click at [530, 229] on link "Edit" at bounding box center [530, 226] width 61 height 10
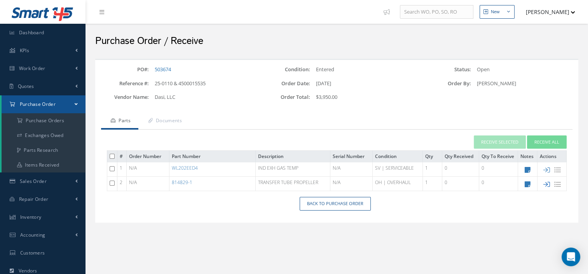
click at [544, 182] on icon at bounding box center [546, 184] width 7 height 7
type input "[DATE]"
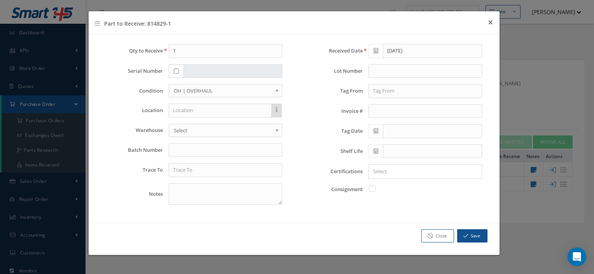
click at [176, 70] on input "checkbox" at bounding box center [176, 70] width 5 height 5
checkbox input "true"
click at [193, 70] on input "text" at bounding box center [232, 71] width 99 height 14
type input "9605028"
click at [195, 170] on input "text" at bounding box center [225, 170] width 113 height 14
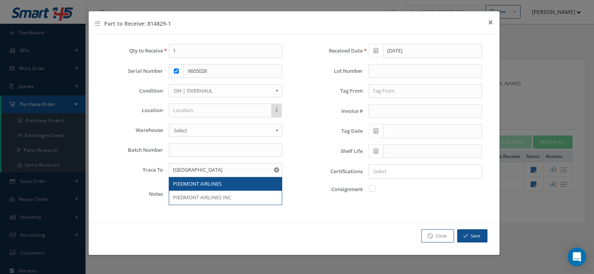
click at [200, 180] on span "PIEDMONT AIRLINES" at bounding box center [197, 183] width 49 height 7
type input "PIEDMONT AIRLINES"
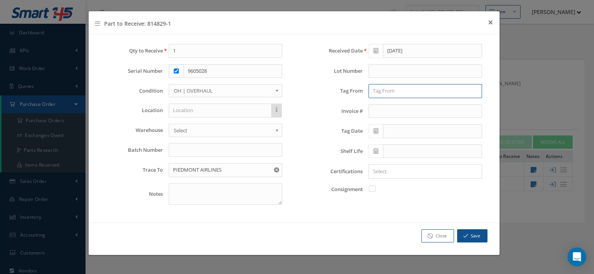
click at [406, 86] on input "text" at bounding box center [424, 91] width 113 height 14
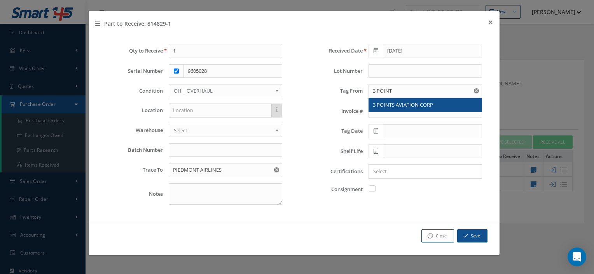
click at [407, 104] on span "3 POINTS AVIATION CORP" at bounding box center [403, 104] width 60 height 7
type input "3 POINTS AVIATION CORP"
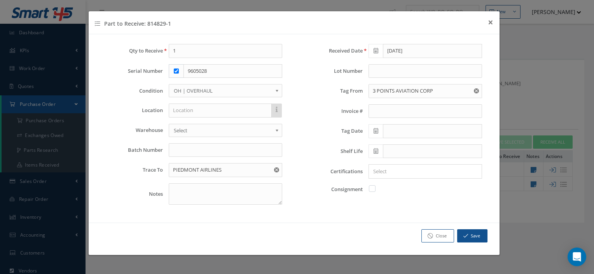
click at [379, 129] on span at bounding box center [375, 131] width 14 height 14
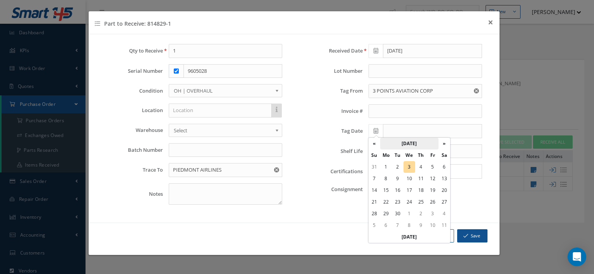
click at [396, 146] on th "September 2025" at bounding box center [409, 144] width 58 height 12
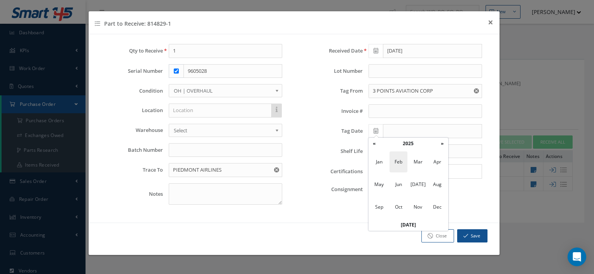
click at [396, 157] on span "Feb" at bounding box center [398, 161] width 18 height 21
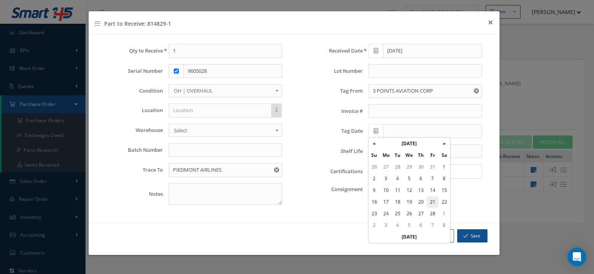
click at [431, 202] on td "21" at bounding box center [433, 202] width 12 height 12
type input "02/21/2025"
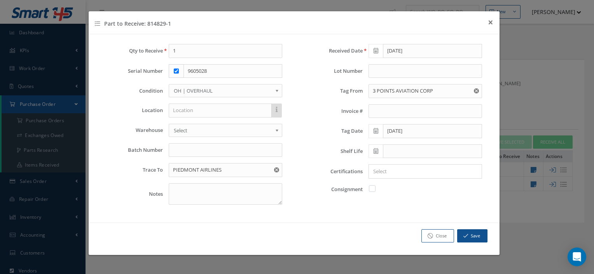
click at [394, 172] on input "Search for option" at bounding box center [424, 171] width 108 height 8
click at [380, 185] on link "EASA" at bounding box center [425, 186] width 124 height 12
click at [409, 167] on input "Search for option" at bounding box center [434, 171] width 85 height 8
click at [435, 169] on input "Search for option" at bounding box center [451, 171] width 54 height 8
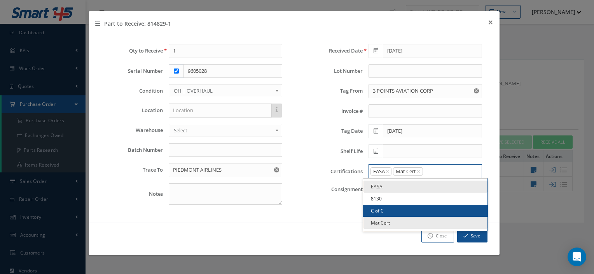
click at [393, 209] on link "C of C" at bounding box center [425, 210] width 124 height 12
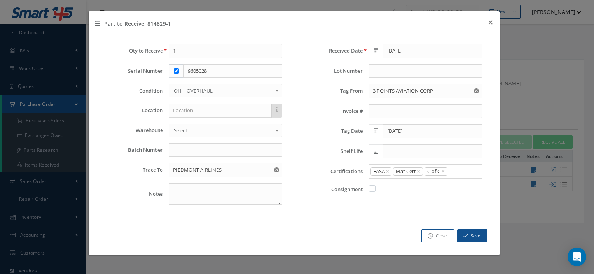
click at [375, 187] on label at bounding box center [376, 188] width 2 height 7
click at [371, 187] on input "checkbox" at bounding box center [372, 187] width 5 height 5
click at [375, 187] on label at bounding box center [376, 188] width 2 height 7
click at [371, 187] on input "checkbox" at bounding box center [372, 187] width 5 height 5
checkbox input "false"
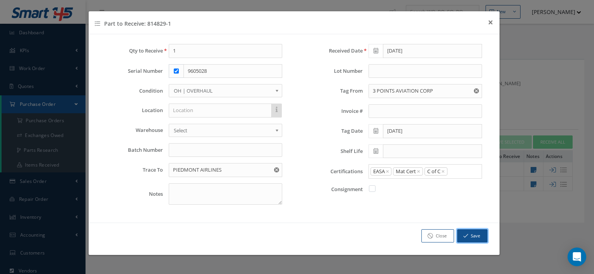
click at [474, 235] on button "Save" at bounding box center [472, 236] width 30 height 14
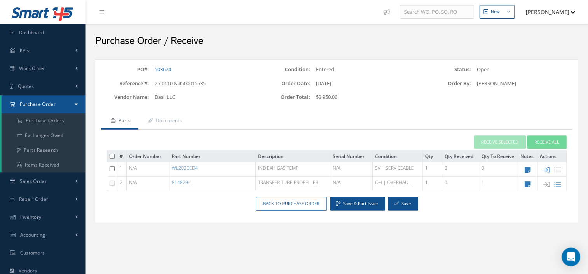
click at [544, 171] on icon at bounding box center [546, 169] width 7 height 7
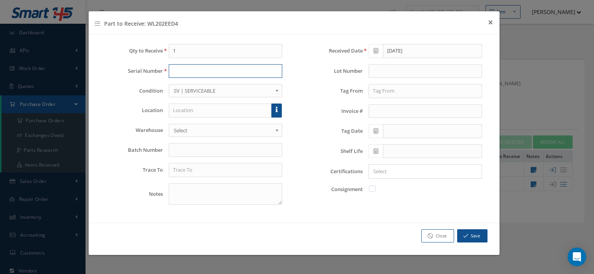
click at [227, 72] on input "text" at bounding box center [225, 71] width 113 height 14
type input "AE336/047"
click at [201, 171] on input "text" at bounding box center [225, 170] width 113 height 14
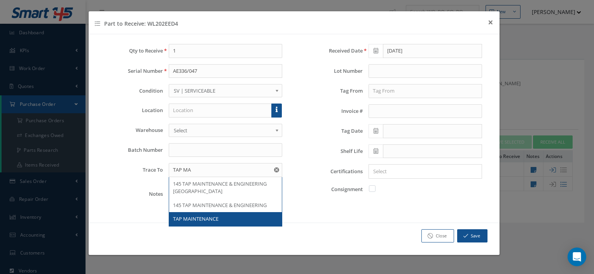
click at [202, 215] on span "TAP MAINTENANCE" at bounding box center [195, 218] width 45 height 7
type input "TAP MAINTENANCE"
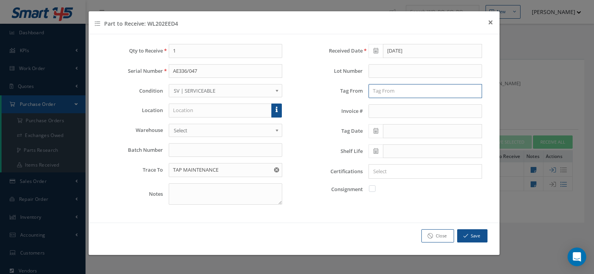
click at [379, 89] on input "text" at bounding box center [424, 91] width 113 height 14
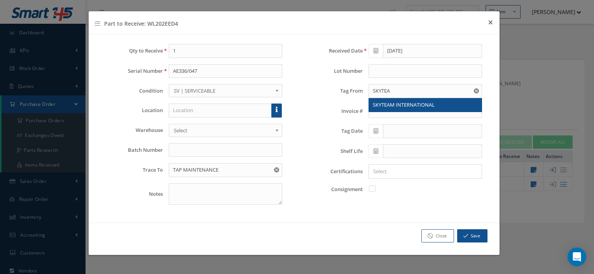
click at [401, 103] on span "SKYTEAM INTERNATIONAL" at bounding box center [404, 104] width 62 height 7
type input "SKYTEAM INTERNATIONAL"
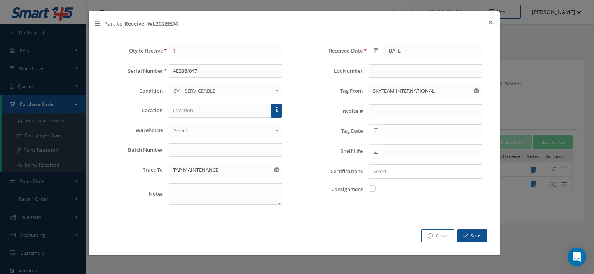
click at [373, 134] on span at bounding box center [375, 131] width 14 height 14
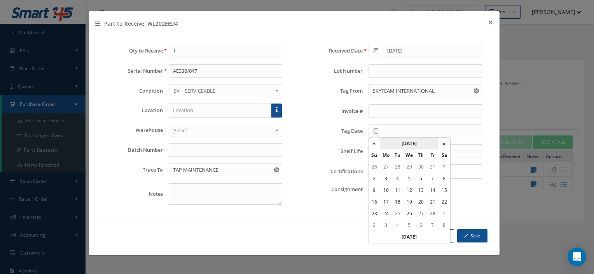
click at [424, 140] on th "February 2025" at bounding box center [409, 144] width 58 height 12
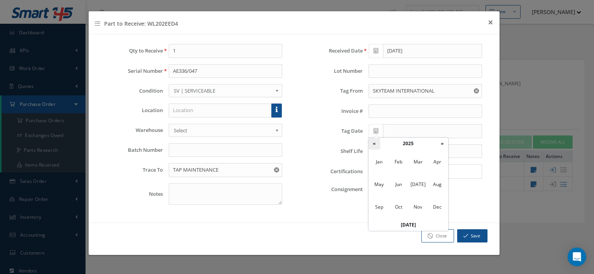
click at [378, 143] on th "«" at bounding box center [374, 144] width 12 height 12
click at [436, 207] on span "Dec" at bounding box center [437, 206] width 18 height 21
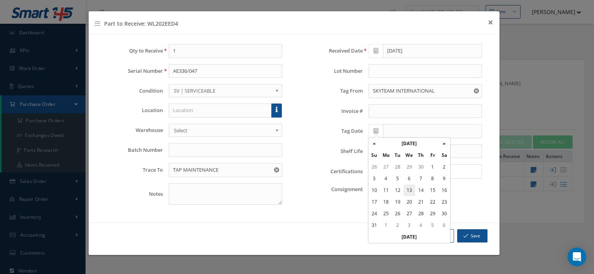
click at [410, 193] on td "13" at bounding box center [409, 190] width 12 height 12
type input "12/13/2023"
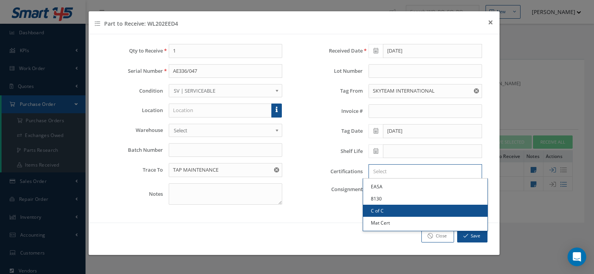
click at [391, 167] on input "Search for option" at bounding box center [424, 171] width 108 height 8
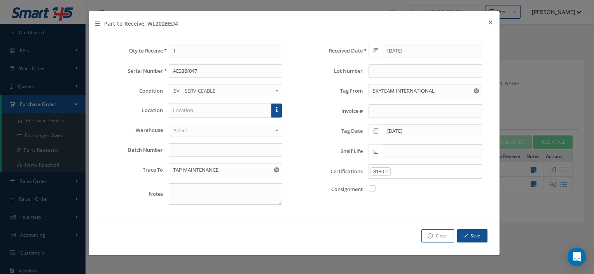
click at [379, 194] on link "8130" at bounding box center [425, 198] width 124 height 12
click at [402, 167] on input "Search for option" at bounding box center [434, 171] width 86 height 8
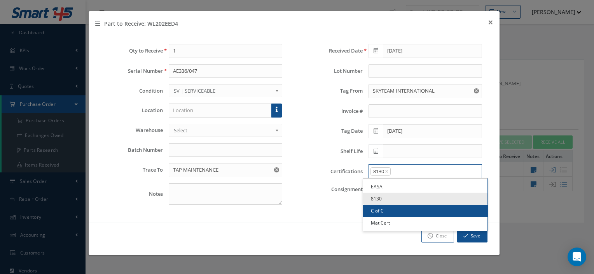
click at [386, 204] on link "C of C" at bounding box center [425, 210] width 124 height 12
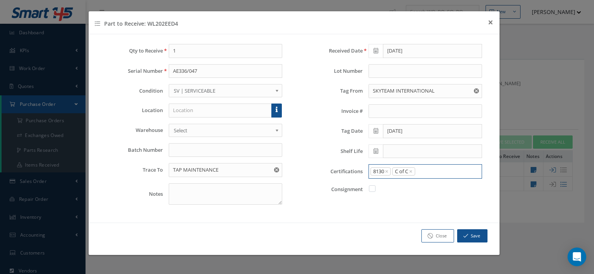
click at [424, 170] on input "Search for option" at bounding box center [446, 171] width 61 height 8
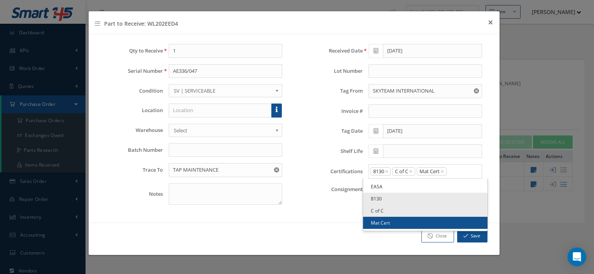
click at [384, 222] on link "Mat Cert" at bounding box center [425, 222] width 124 height 12
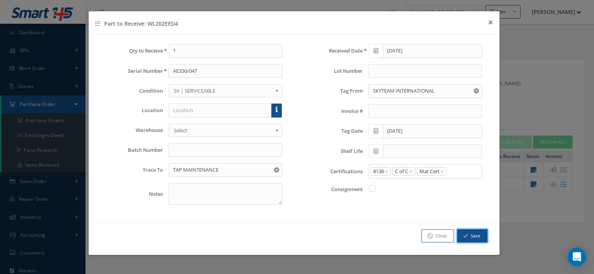
click at [462, 233] on button "Save" at bounding box center [472, 236] width 30 height 14
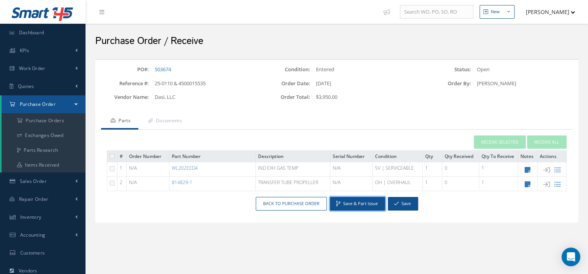
click at [347, 201] on button "Save & Part Issue" at bounding box center [357, 204] width 55 height 14
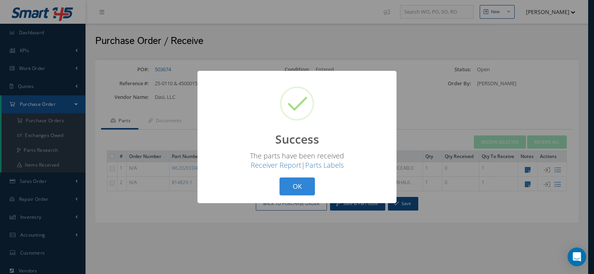
click at [360, 115] on div "? ! i Success ×" at bounding box center [296, 114] width 183 height 72
click at [303, 185] on button "OK" at bounding box center [296, 186] width 35 height 18
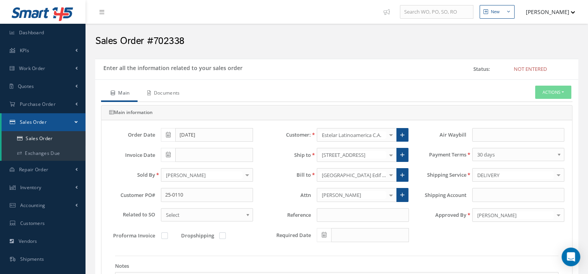
click at [168, 95] on link "Documents" at bounding box center [163, 93] width 50 height 16
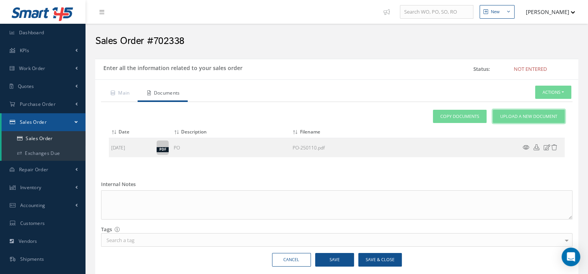
click at [510, 113] on span "Upload a New Document" at bounding box center [528, 116] width 57 height 7
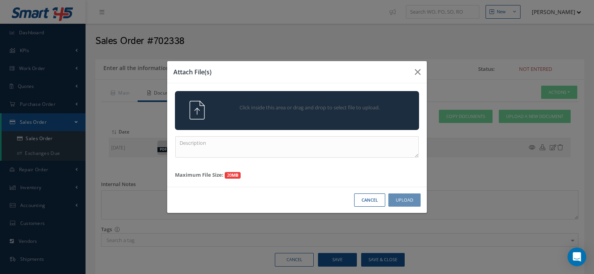
click at [354, 120] on div "Click inside this area or drag and drop to select file to upload." at bounding box center [297, 110] width 244 height 39
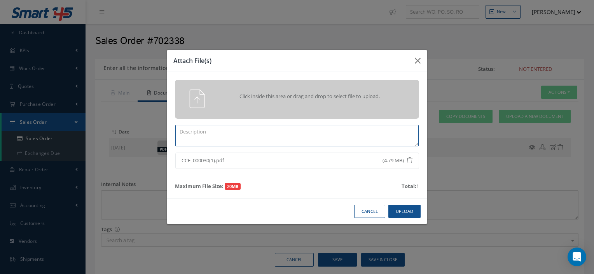
click at [241, 136] on textarea at bounding box center [296, 135] width 243 height 21
type textarea "CERTS"
click at [409, 213] on button "Upload" at bounding box center [404, 211] width 32 height 14
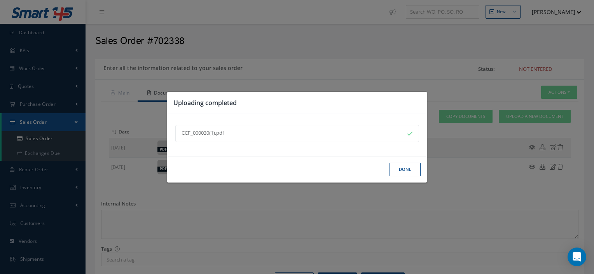
click at [398, 173] on button "Done" at bounding box center [404, 169] width 31 height 14
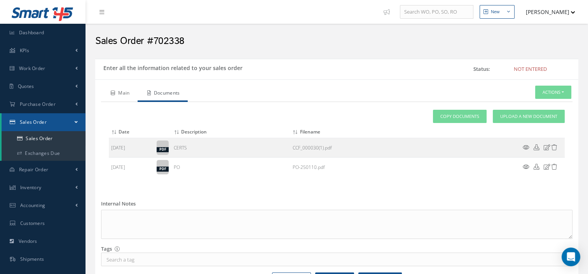
click at [118, 93] on link "Main" at bounding box center [119, 93] width 37 height 16
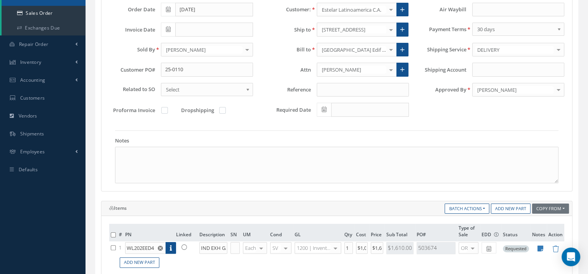
scroll to position [126, 0]
click at [178, 246] on link at bounding box center [186, 246] width 20 height 10
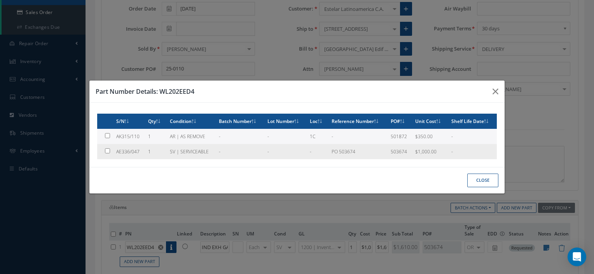
click at [138, 151] on td "AE336/047" at bounding box center [129, 151] width 32 height 15
type input "AE336/047"
type input "$1,000"
checkbox input "true"
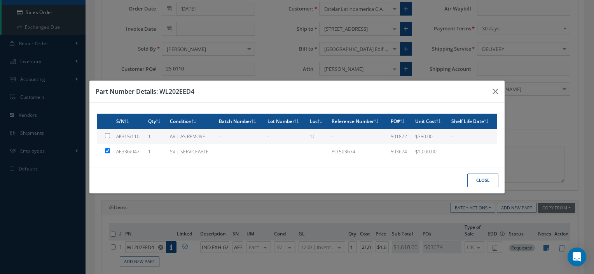
click at [474, 181] on button "Close" at bounding box center [482, 180] width 31 height 14
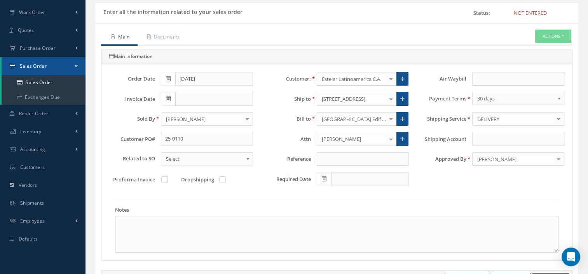
scroll to position [0, 0]
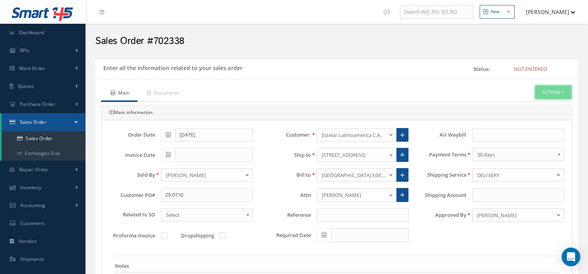
click at [543, 96] on button "Actions" at bounding box center [553, 92] width 36 height 14
click at [533, 108] on link "Enter/Update" at bounding box center [541, 106] width 62 height 10
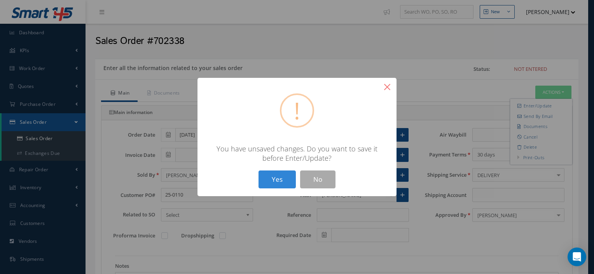
click at [384, 91] on button "×" at bounding box center [387, 87] width 19 height 19
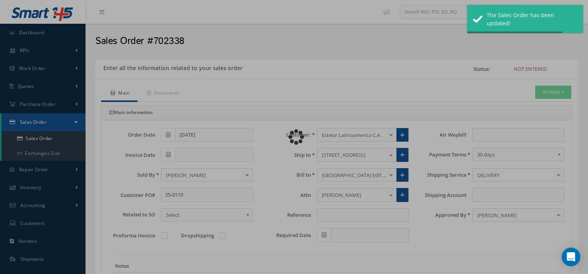
click at [294, 137] on div "Loading…" at bounding box center [294, 137] width 0 height 0
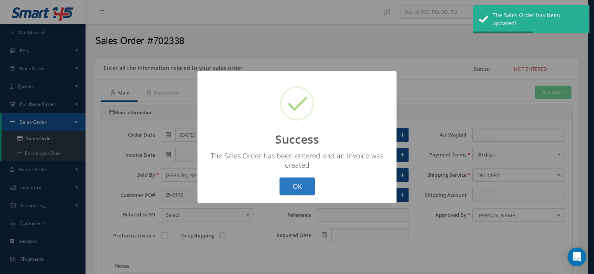
click at [298, 188] on button "OK" at bounding box center [296, 186] width 35 height 18
type input "[DATE]"
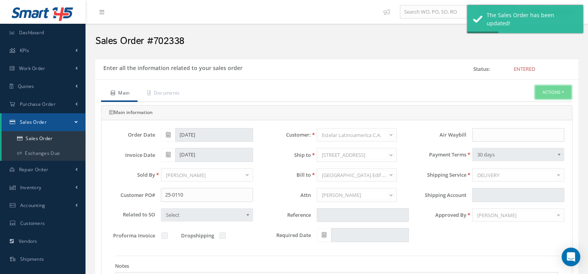
click at [555, 94] on button "Actions" at bounding box center [553, 92] width 36 height 14
click at [537, 106] on link "Reverse Sales Order" at bounding box center [541, 106] width 62 height 10
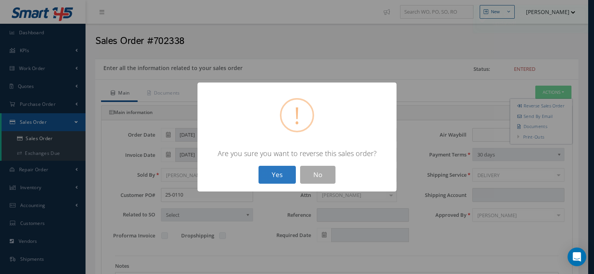
click at [272, 176] on button "Yes" at bounding box center [276, 175] width 37 height 18
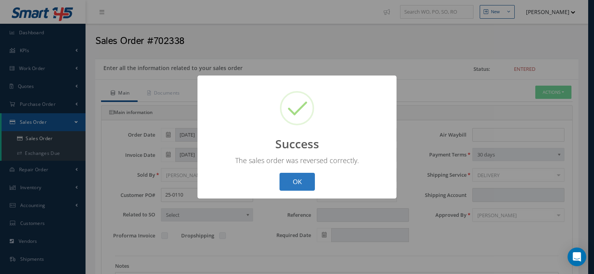
click at [295, 187] on button "OK" at bounding box center [296, 182] width 35 height 18
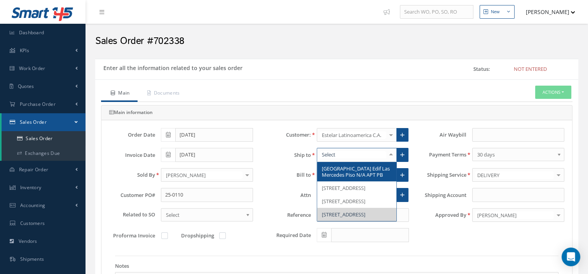
click at [392, 154] on div at bounding box center [390, 154] width 11 height 13
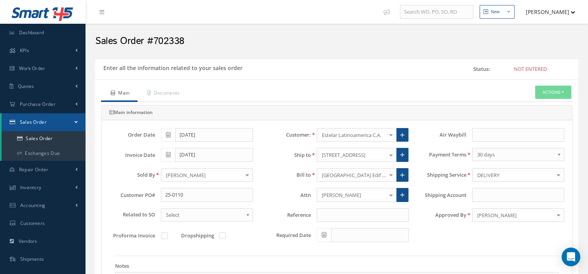
click at [533, 95] on ul "Main Documents Actions Enter/Update Send By Email Documents Cancel Delete Print…" at bounding box center [336, 93] width 471 height 16
click at [542, 95] on button "Actions" at bounding box center [553, 92] width 36 height 14
click at [534, 103] on link "Enter/Update" at bounding box center [541, 106] width 62 height 10
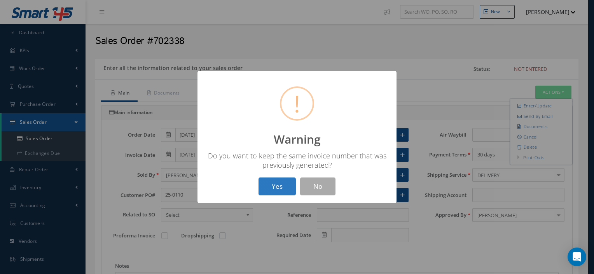
click at [281, 182] on button "Yes" at bounding box center [276, 186] width 37 height 18
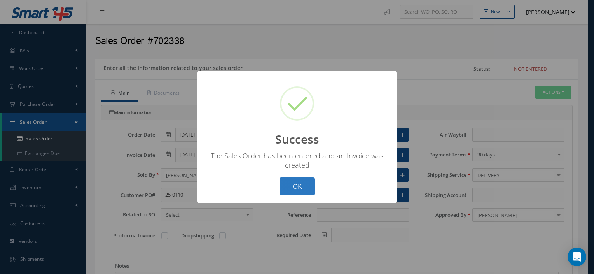
click at [297, 187] on button "OK" at bounding box center [296, 186] width 35 height 18
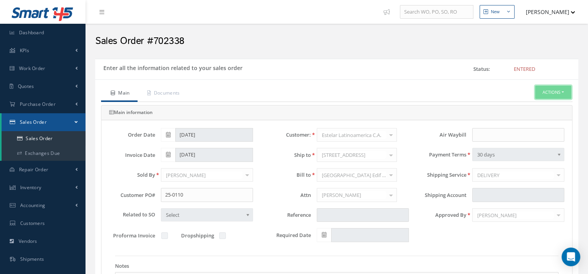
click at [554, 87] on button "Actions" at bounding box center [553, 92] width 36 height 14
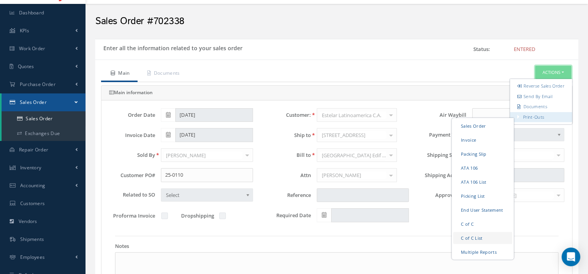
scroll to position [23, 0]
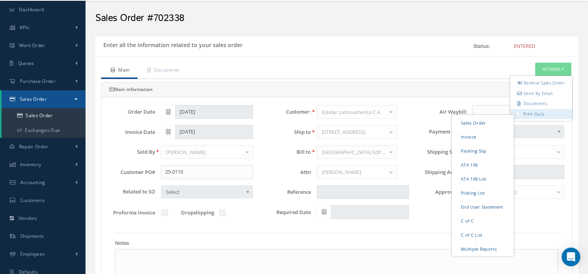
click at [529, 116] on link "Print-Outs" at bounding box center [533, 113] width 21 height 6
click at [477, 254] on link "Multiple Reports" at bounding box center [482, 248] width 59 height 12
checkbox input "true"
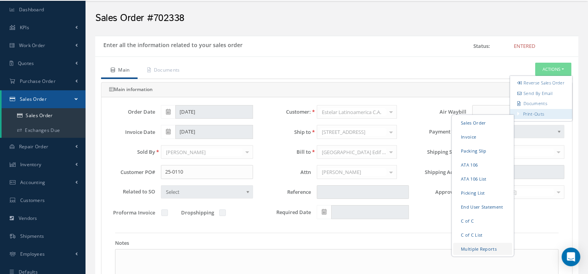
checkbox input "true"
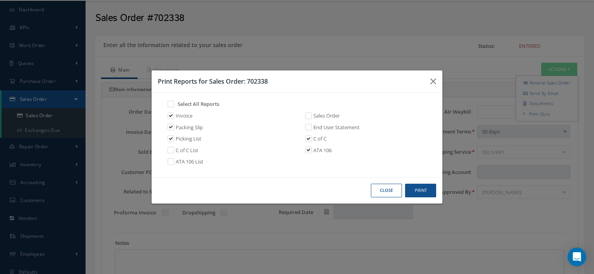
click at [411, 197] on div "Close Print" at bounding box center [297, 190] width 291 height 26
click at [417, 187] on button "Print" at bounding box center [420, 190] width 31 height 14
click at [385, 188] on button "Close" at bounding box center [386, 190] width 31 height 14
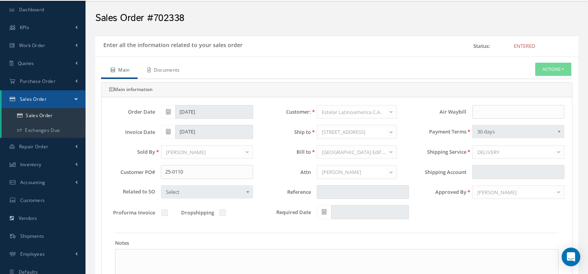
click at [152, 66] on link "Documents" at bounding box center [163, 71] width 50 height 16
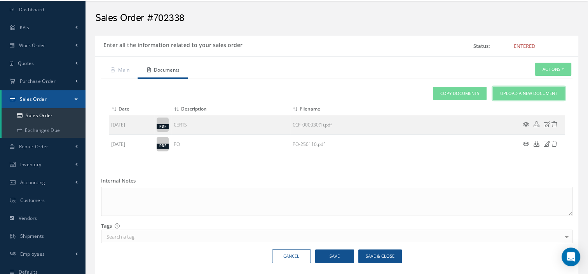
click at [520, 99] on link "Upload a New Document" at bounding box center [529, 94] width 72 height 14
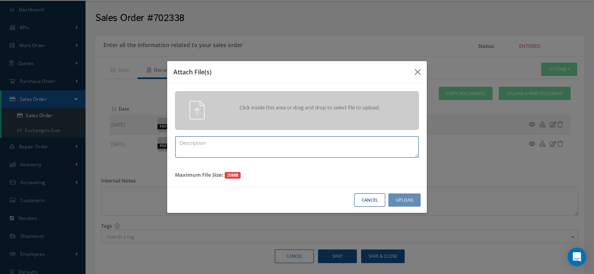
click at [267, 150] on textarea at bounding box center [296, 146] width 243 height 21
type textarea "PPW SO 702338"
click at [256, 109] on span "Click inside this area or drag and drop to select file to upload." at bounding box center [309, 108] width 176 height 8
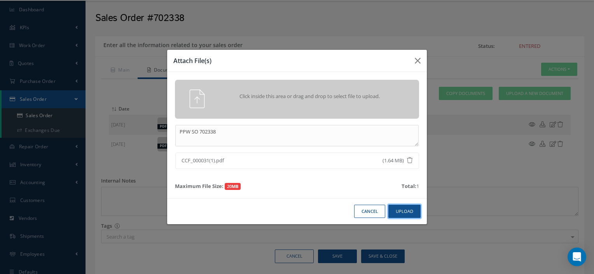
click at [398, 209] on button "Upload" at bounding box center [404, 211] width 32 height 14
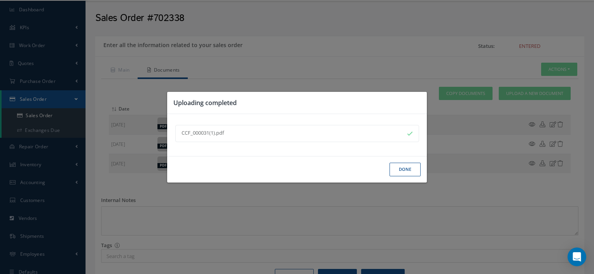
click at [400, 167] on button "Done" at bounding box center [404, 169] width 31 height 14
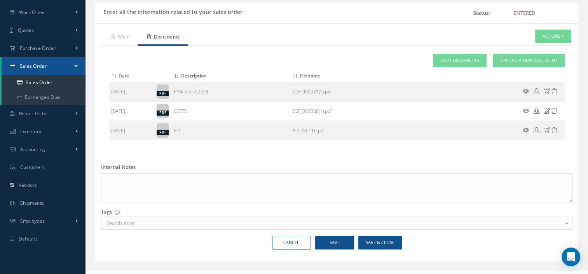
scroll to position [58, 0]
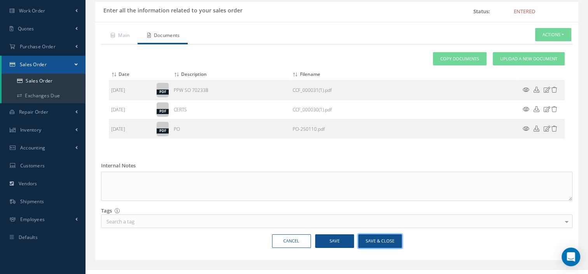
click at [377, 240] on button "Save & Close" at bounding box center [380, 241] width 44 height 14
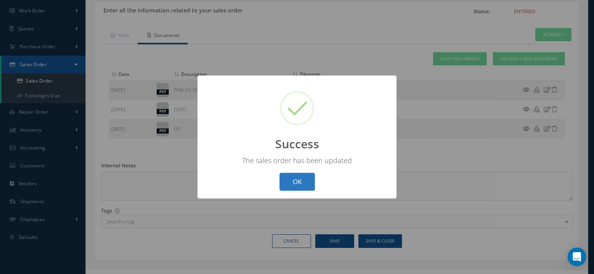
click at [305, 190] on button "OK" at bounding box center [296, 182] width 35 height 18
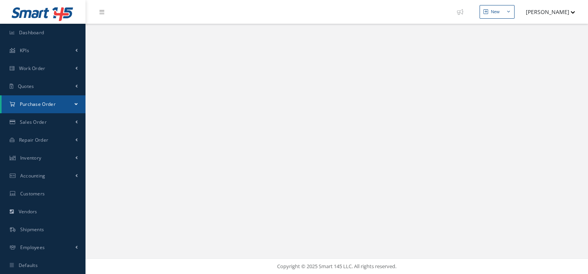
select select "25"
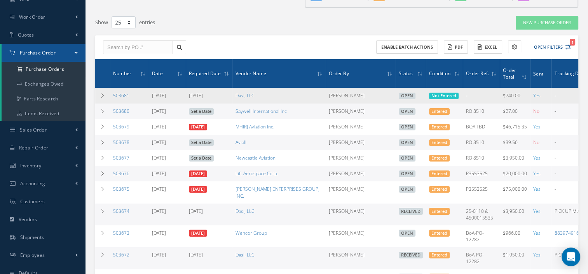
scroll to position [53, 0]
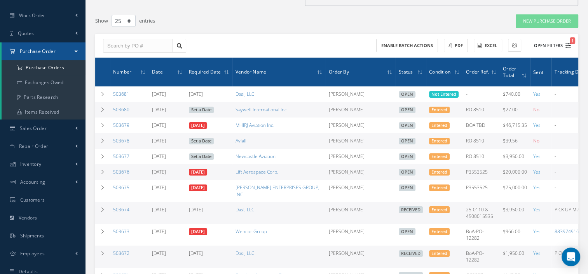
click at [541, 45] on button "Open Filters 1" at bounding box center [549, 45] width 44 height 13
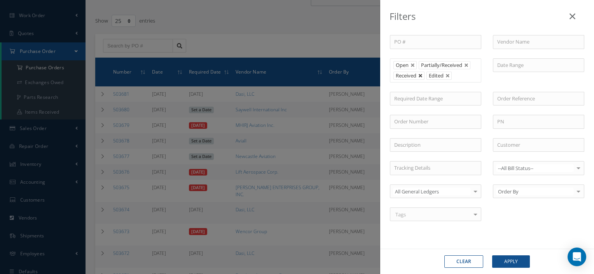
click at [418, 74] on link at bounding box center [420, 75] width 5 height 5
click at [512, 258] on button "Apply" at bounding box center [511, 261] width 38 height 12
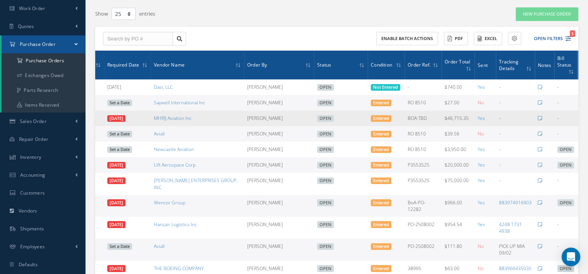
scroll to position [0, 91]
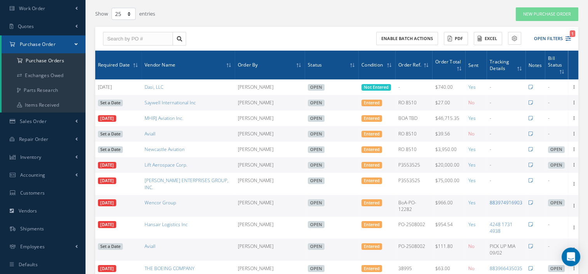
click at [491, 199] on link "883974916903" at bounding box center [506, 202] width 33 height 7
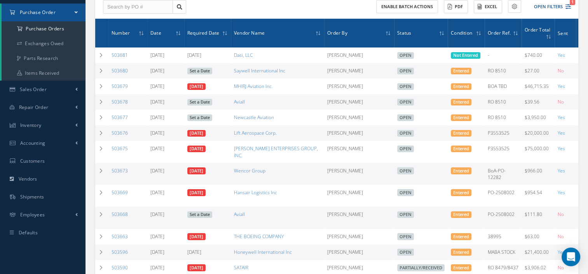
scroll to position [0, 1]
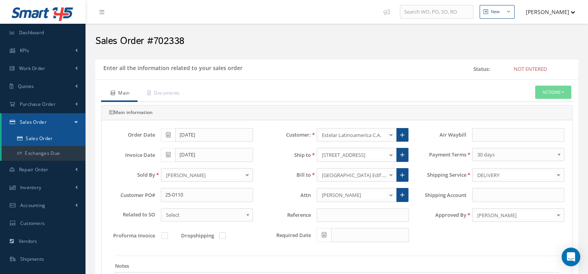
click at [48, 142] on link "Sales Order" at bounding box center [44, 138] width 84 height 15
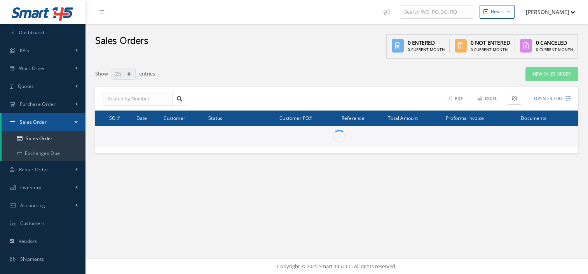
select select "25"
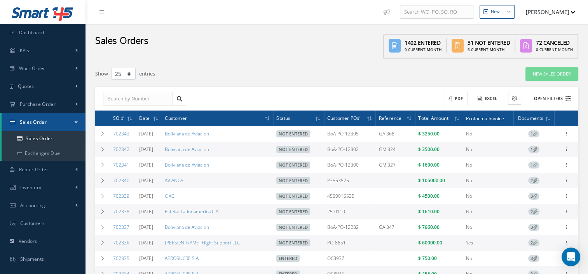
click at [553, 96] on button "Open Filters" at bounding box center [549, 98] width 44 height 13
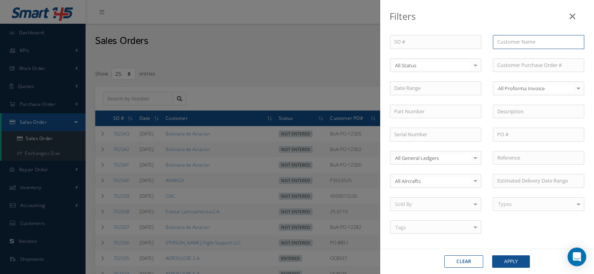
click at [514, 38] on input "text" at bounding box center [538, 42] width 91 height 14
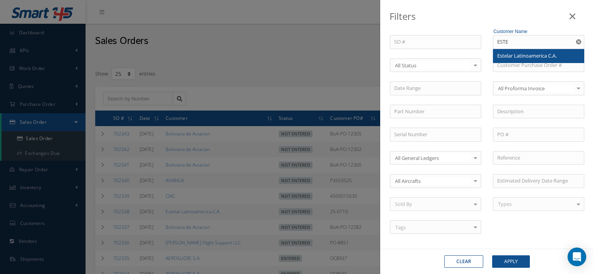
click at [513, 56] on span "Estelar Latinoamerica C.A." at bounding box center [526, 55] width 59 height 7
type input "Estelar Latinoamerica C.A."
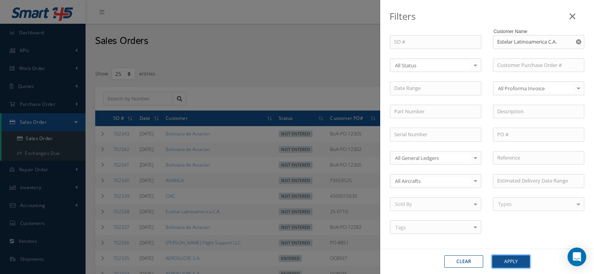
click at [494, 264] on button "Apply" at bounding box center [511, 261] width 38 height 12
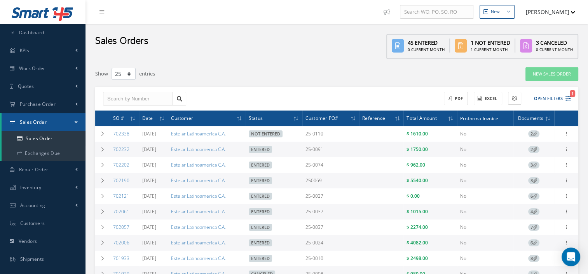
click at [528, 149] on span "2" at bounding box center [533, 149] width 11 height 7
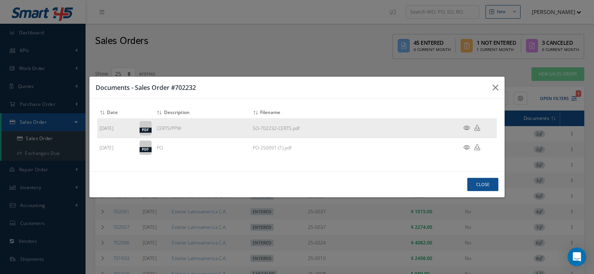
click at [466, 126] on icon at bounding box center [466, 128] width 7 height 6
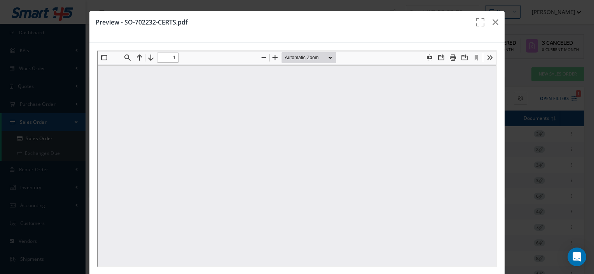
type input "0"
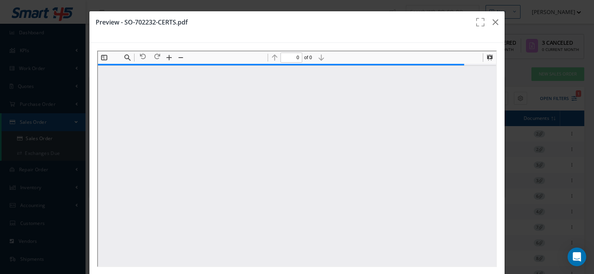
type input "1"
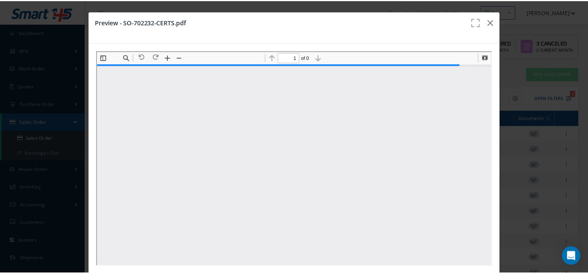
scroll to position [4, 0]
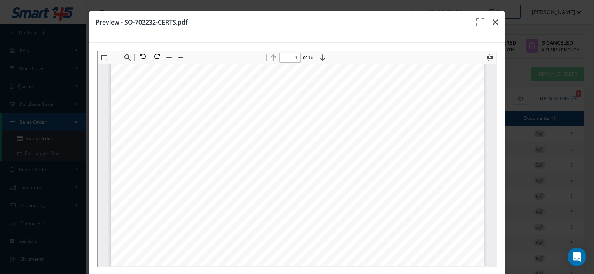
click at [492, 23] on icon "button" at bounding box center [495, 21] width 6 height 9
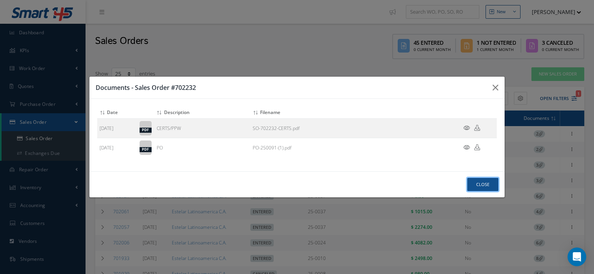
click at [473, 183] on button "Close" at bounding box center [482, 185] width 31 height 14
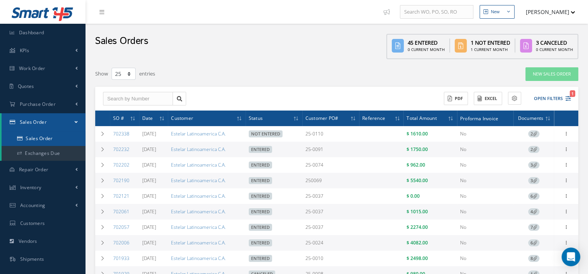
click at [58, 138] on link "Sales Order" at bounding box center [44, 138] width 84 height 15
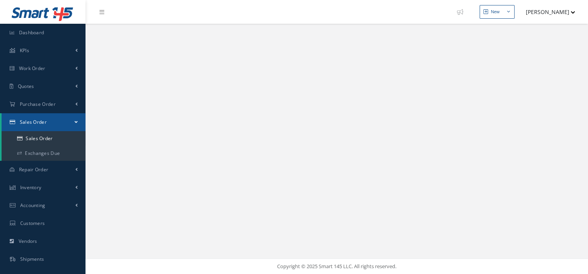
select select "25"
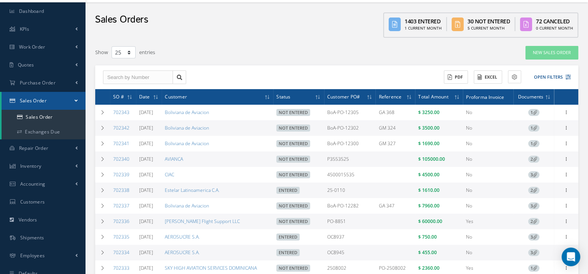
scroll to position [22, 0]
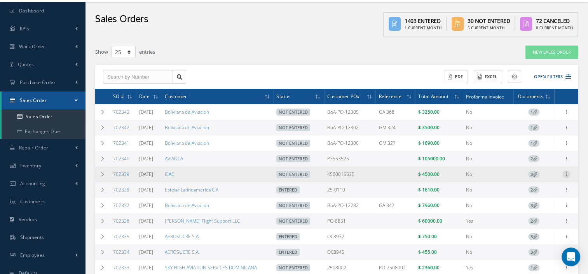
click at [564, 176] on icon at bounding box center [566, 173] width 8 height 6
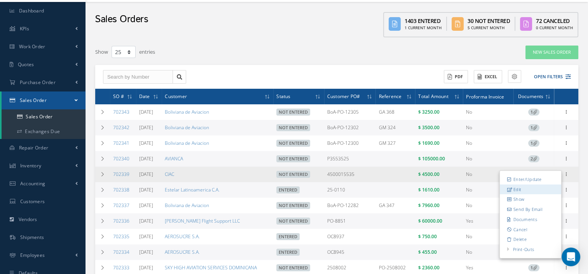
click at [527, 193] on link "Edit" at bounding box center [530, 189] width 61 height 10
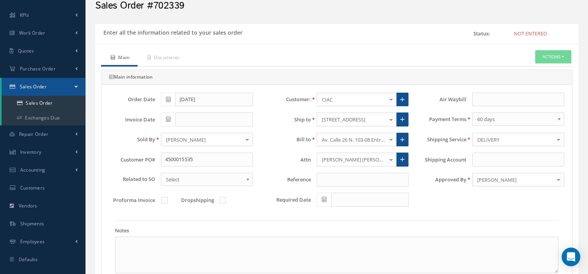
scroll to position [37, 0]
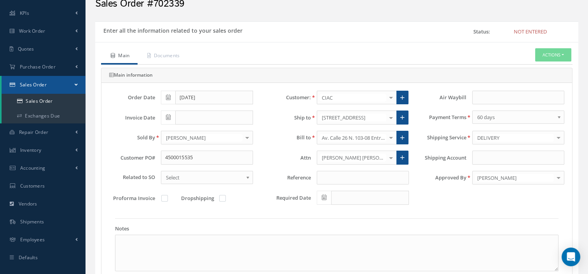
click at [389, 116] on div at bounding box center [390, 117] width 11 height 13
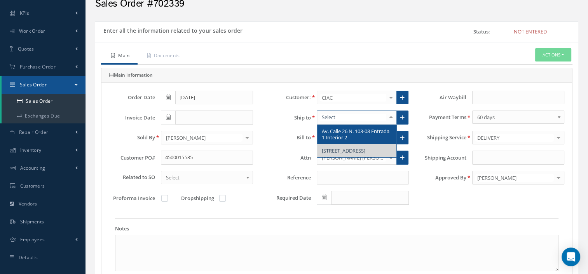
click at [424, 127] on div "Payment Terms COD Prepay 30 days 45 days 60 days 90 days 60 days" at bounding box center [492, 120] width 155 height 20
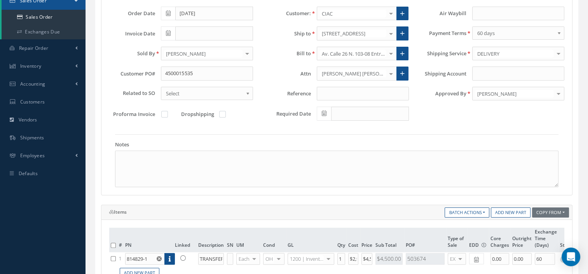
scroll to position [121, 0]
click at [183, 256] on icon at bounding box center [182, 257] width 5 height 5
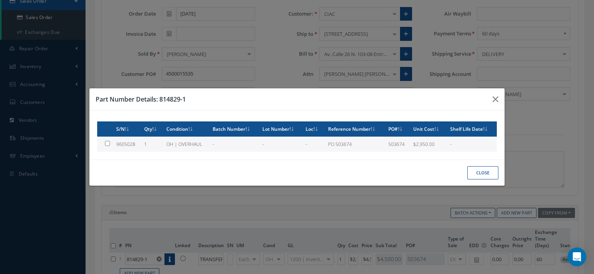
click at [159, 145] on td "1" at bounding box center [152, 143] width 22 height 15
type input "9605028"
type input "$2,950"
checkbox input "true"
click at [482, 171] on button "Close" at bounding box center [482, 173] width 31 height 14
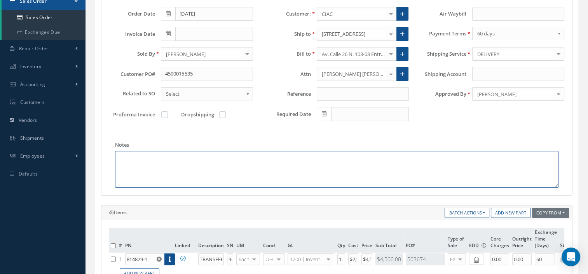
click at [272, 154] on textarea at bounding box center [336, 169] width 443 height 37
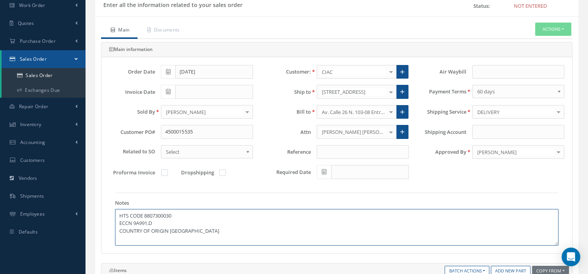
scroll to position [62, 0]
type textarea "HTS CODE 8807300030 ECCN 9A991.D COUNTRY OF ORIGIN USA"
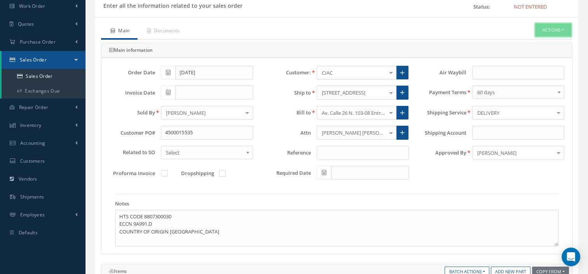
click at [546, 35] on button "Actions" at bounding box center [553, 30] width 36 height 14
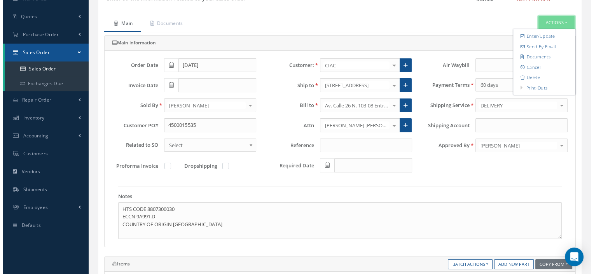
scroll to position [66, 0]
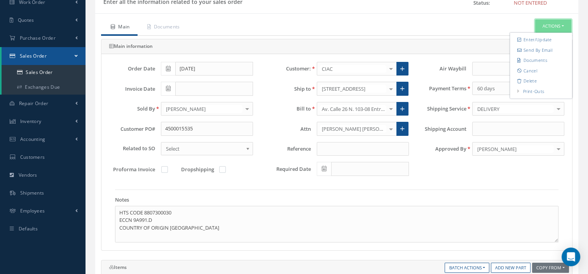
click at [542, 24] on button "Actions" at bounding box center [553, 26] width 36 height 14
click at [528, 40] on link "Enter/Update" at bounding box center [541, 40] width 62 height 10
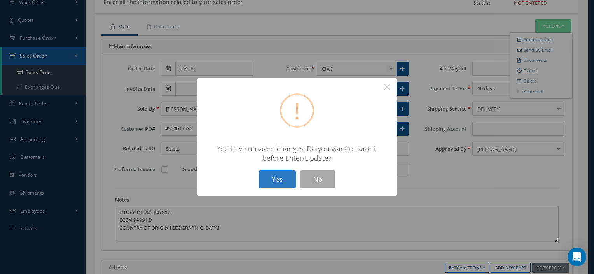
click at [288, 180] on button "Yes" at bounding box center [276, 179] width 37 height 18
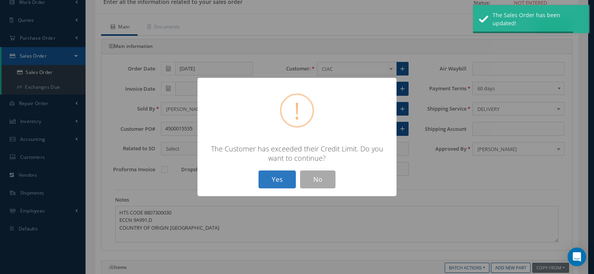
click at [282, 176] on button "Yes" at bounding box center [276, 179] width 37 height 18
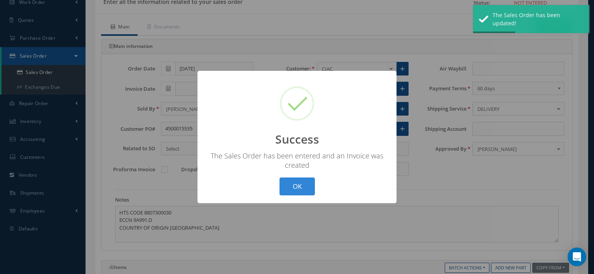
click at [544, 30] on div "? ! i Success × The Sales Order has been entered and an Invoice was created OK …" at bounding box center [297, 137] width 594 height 274
type input "[DATE]"
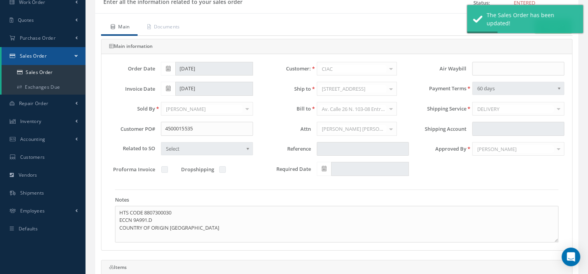
click at [544, 30] on button "Actions" at bounding box center [553, 26] width 36 height 14
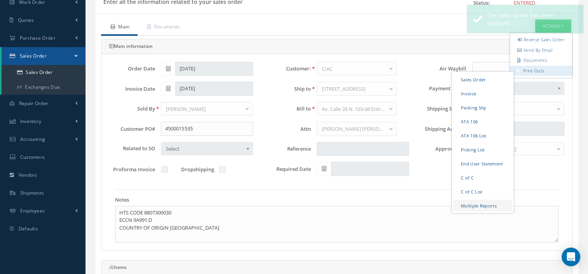
click at [474, 211] on link "Multiple Reports" at bounding box center [482, 205] width 59 height 12
checkbox input "true"
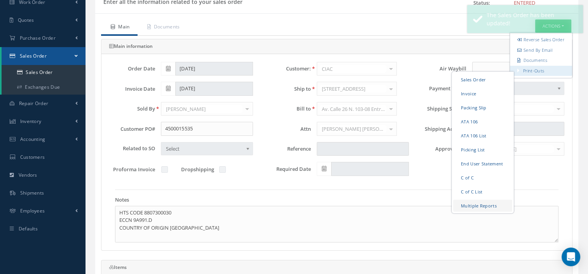
checkbox input "true"
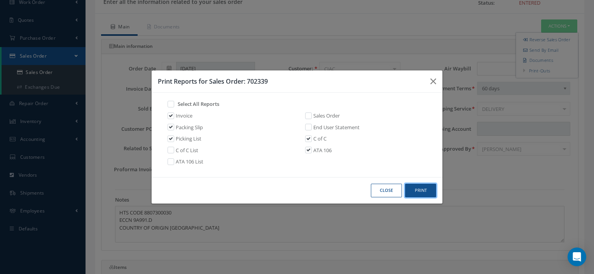
click at [423, 193] on button "Print" at bounding box center [420, 190] width 31 height 14
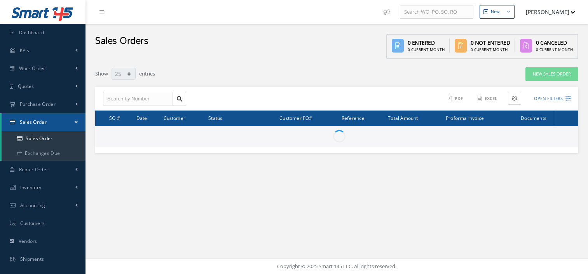
select select "25"
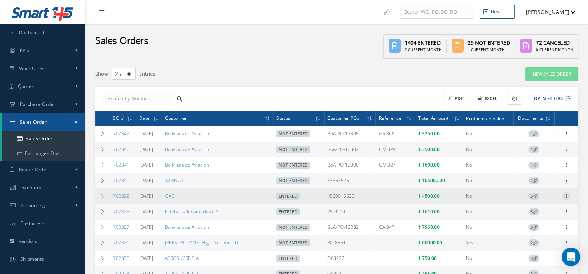
click at [569, 196] on icon at bounding box center [566, 195] width 8 height 6
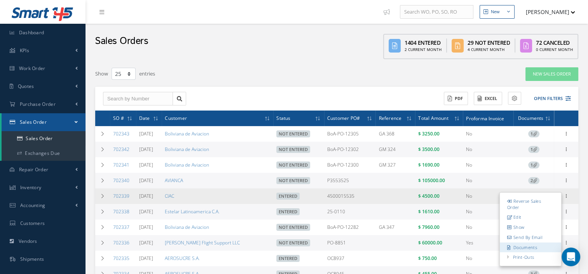
click at [533, 247] on link "Documents" at bounding box center [530, 247] width 61 height 10
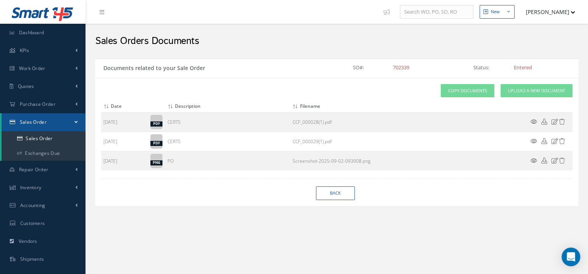
drag, startPoint x: 549, startPoint y: 85, endPoint x: 434, endPoint y: 77, distance: 115.7
click at [434, 77] on div "Documents related to your Sale Order SO#: 702339 Status: Entered" at bounding box center [336, 68] width 483 height 19
click at [521, 89] on span "Upload a New Document" at bounding box center [536, 90] width 57 height 7
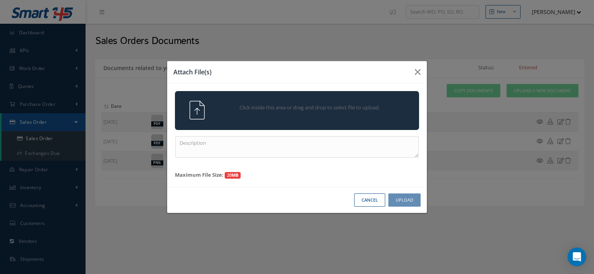
click at [351, 115] on div "Click inside this area or drag and drop to select file to upload." at bounding box center [308, 109] width 192 height 16
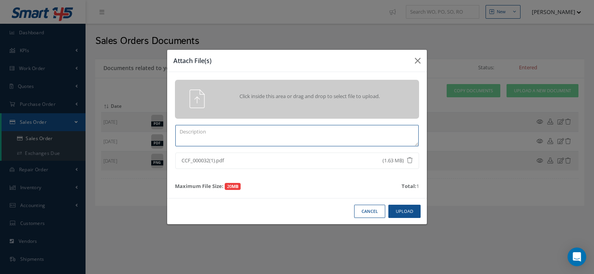
click at [213, 127] on textarea at bounding box center [296, 135] width 243 height 21
click at [241, 135] on textarea "PPW SO" at bounding box center [296, 135] width 243 height 21
click at [414, 58] on button "button" at bounding box center [417, 61] width 18 height 22
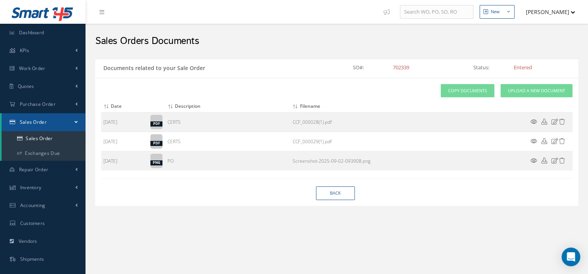
drag, startPoint x: 417, startPoint y: 71, endPoint x: 374, endPoint y: 76, distance: 43.1
click at [374, 76] on div "Documents related to your Sale Order SO#: 702339 Status: Entered" at bounding box center [336, 68] width 483 height 19
copy div "702339"
click at [519, 89] on span "Upload a New Document" at bounding box center [536, 90] width 57 height 7
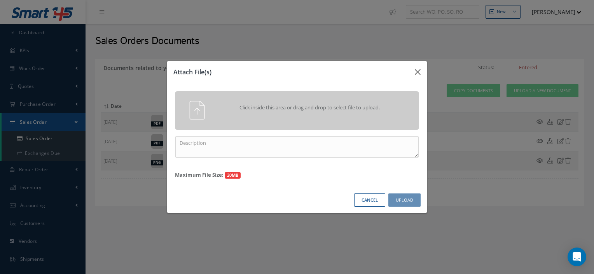
click at [314, 112] on div "Click inside this area or drag and drop to select file to upload." at bounding box center [308, 109] width 192 height 16
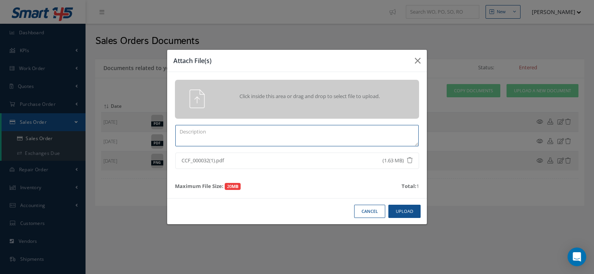
click at [243, 139] on textarea at bounding box center [296, 135] width 243 height 21
paste textarea "702339"
click at [220, 129] on textarea "PPW SO 702339" at bounding box center [296, 135] width 243 height 21
click at [395, 210] on button "Upload" at bounding box center [404, 211] width 32 height 14
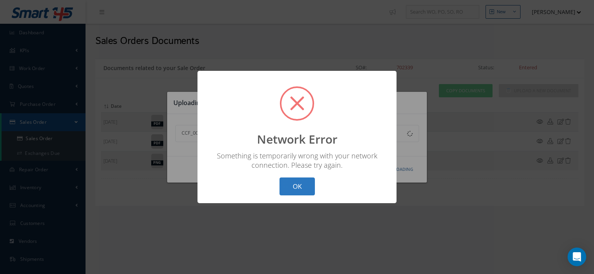
click at [311, 186] on button "OK" at bounding box center [296, 186] width 35 height 18
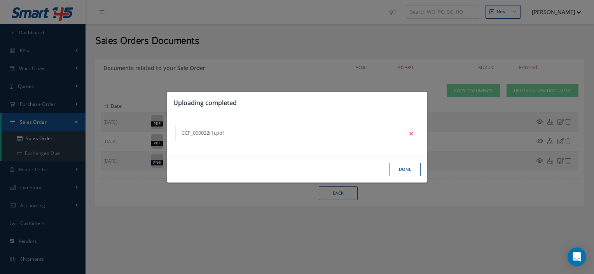
click at [399, 167] on button "Done" at bounding box center [404, 169] width 31 height 14
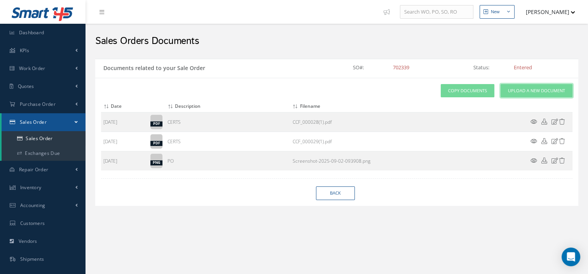
click at [515, 92] on span "Upload a New Document" at bounding box center [536, 90] width 57 height 7
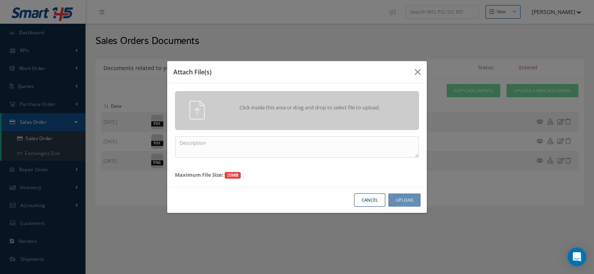
click at [339, 104] on span "Click inside this area or drag and drop to select file to upload." at bounding box center [309, 108] width 176 height 8
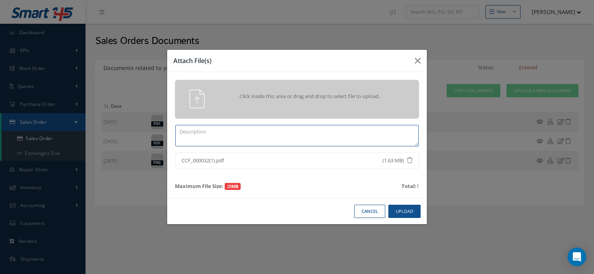
click at [230, 135] on textarea at bounding box center [296, 135] width 243 height 21
paste textarea "702339"
type textarea "PPW SO 702339"
click at [404, 215] on button "Upload" at bounding box center [404, 211] width 32 height 14
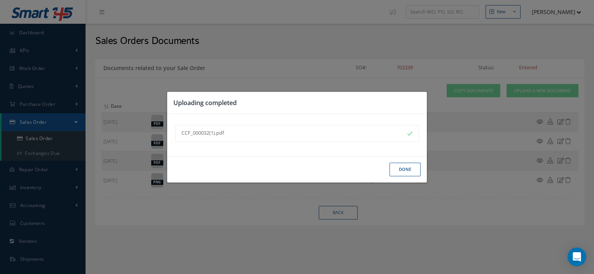
click at [405, 170] on button "Done" at bounding box center [404, 169] width 31 height 14
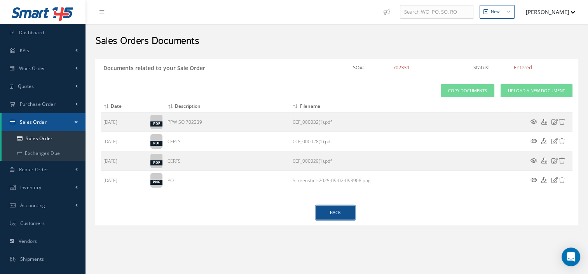
click at [333, 213] on link "Back" at bounding box center [335, 213] width 39 height 14
select select "25"
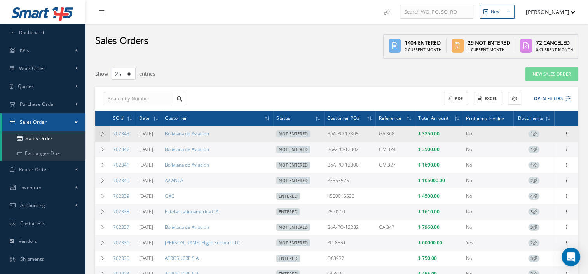
click at [104, 134] on icon at bounding box center [102, 133] width 5 height 5
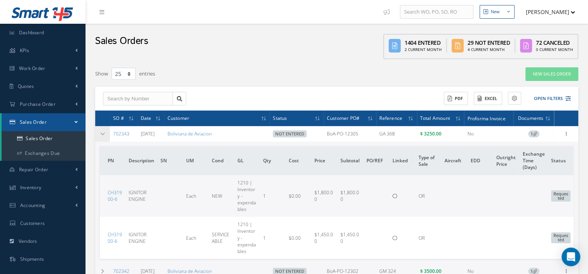
click at [104, 134] on icon at bounding box center [102, 133] width 5 height 5
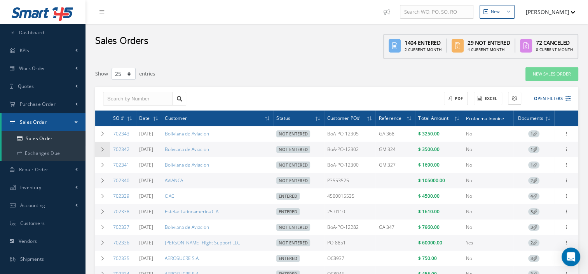
click at [106, 155] on td at bounding box center [102, 149] width 15 height 16
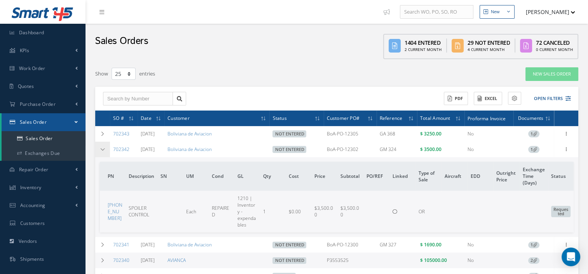
click at [106, 155] on td at bounding box center [102, 149] width 15 height 16
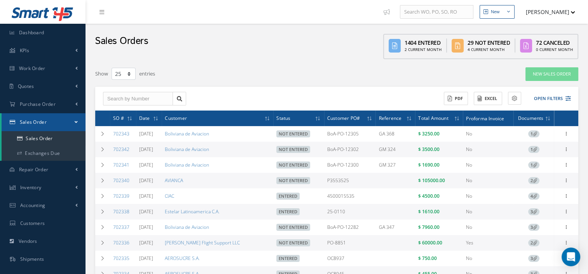
click at [560, 90] on div "ACTIONS Receive Payments Select Customer MABA AERO LLC 21 AIR ABR AVIATION LEAS…" at bounding box center [336, 99] width 483 height 24
click at [553, 96] on button "Open Filters" at bounding box center [549, 98] width 44 height 13
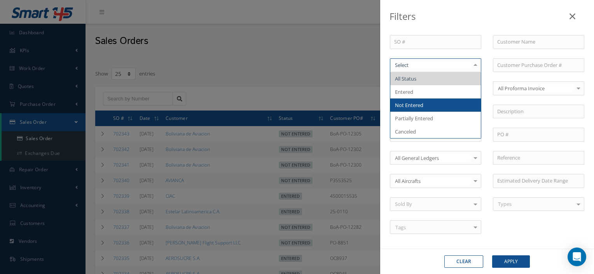
click at [420, 100] on span "Not Entered" at bounding box center [435, 104] width 91 height 13
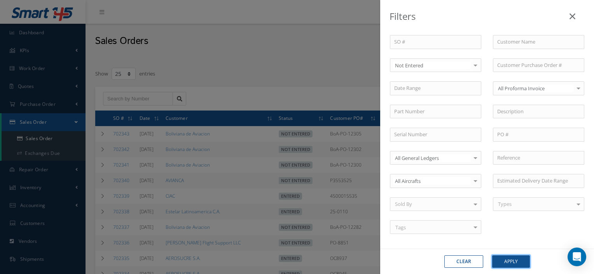
click at [505, 262] on button "Apply" at bounding box center [511, 261] width 38 height 12
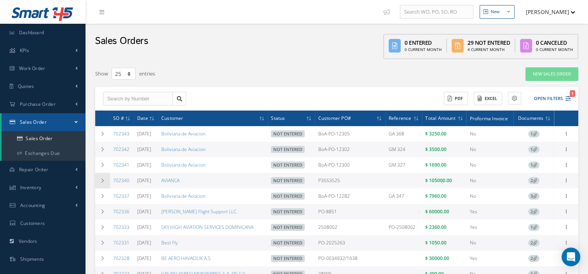
click at [106, 182] on td at bounding box center [102, 181] width 15 height 16
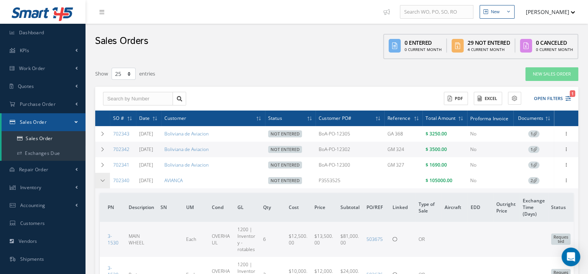
click at [106, 182] on td at bounding box center [102, 181] width 15 height 16
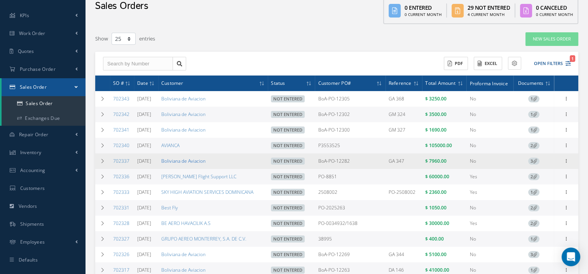
scroll to position [38, 0]
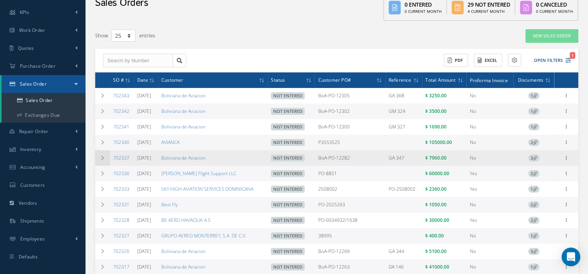
click at [100, 156] on icon at bounding box center [102, 157] width 5 height 5
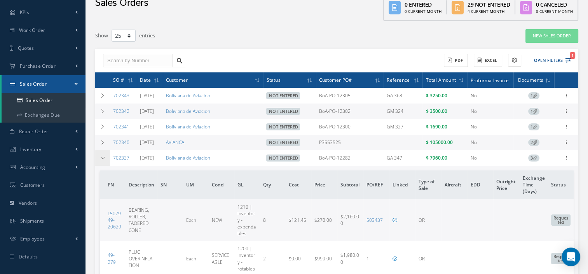
click at [100, 156] on icon at bounding box center [102, 157] width 5 height 5
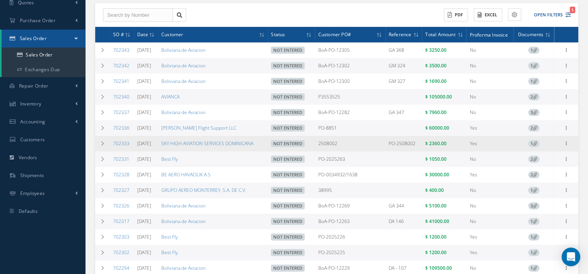
scroll to position [85, 0]
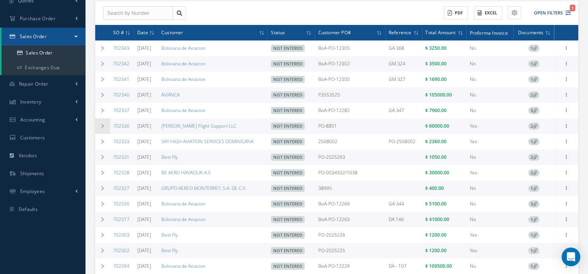
click at [103, 128] on icon at bounding box center [102, 126] width 5 height 5
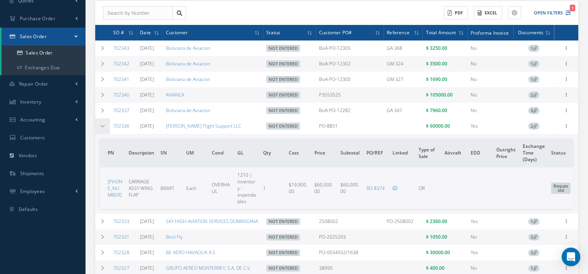
click at [103, 128] on icon at bounding box center [102, 126] width 5 height 5
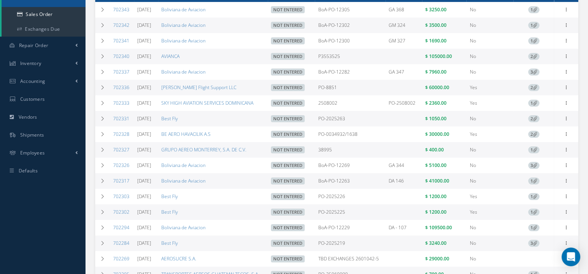
scroll to position [124, 0]
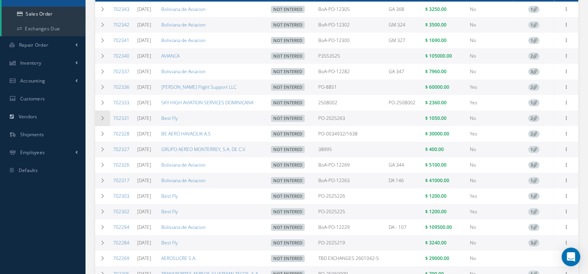
click at [105, 124] on td at bounding box center [102, 118] width 15 height 16
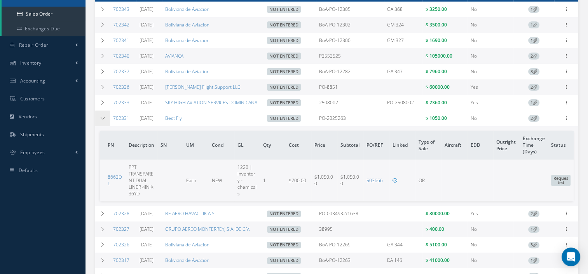
click at [105, 120] on icon at bounding box center [102, 118] width 5 height 5
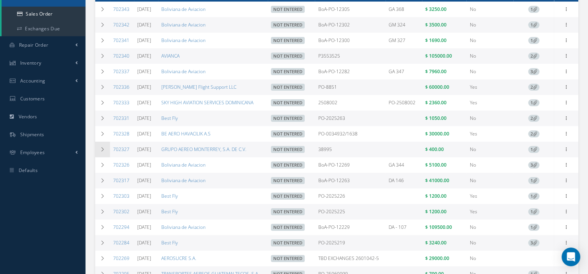
click at [103, 152] on icon at bounding box center [102, 149] width 5 height 5
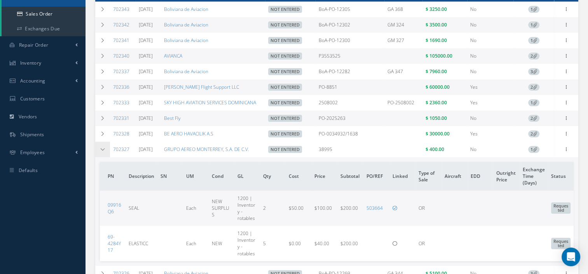
click at [103, 152] on icon at bounding box center [102, 149] width 5 height 5
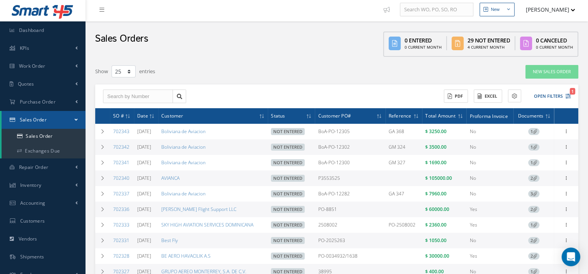
scroll to position [0, 0]
